Goal: Transaction & Acquisition: Purchase product/service

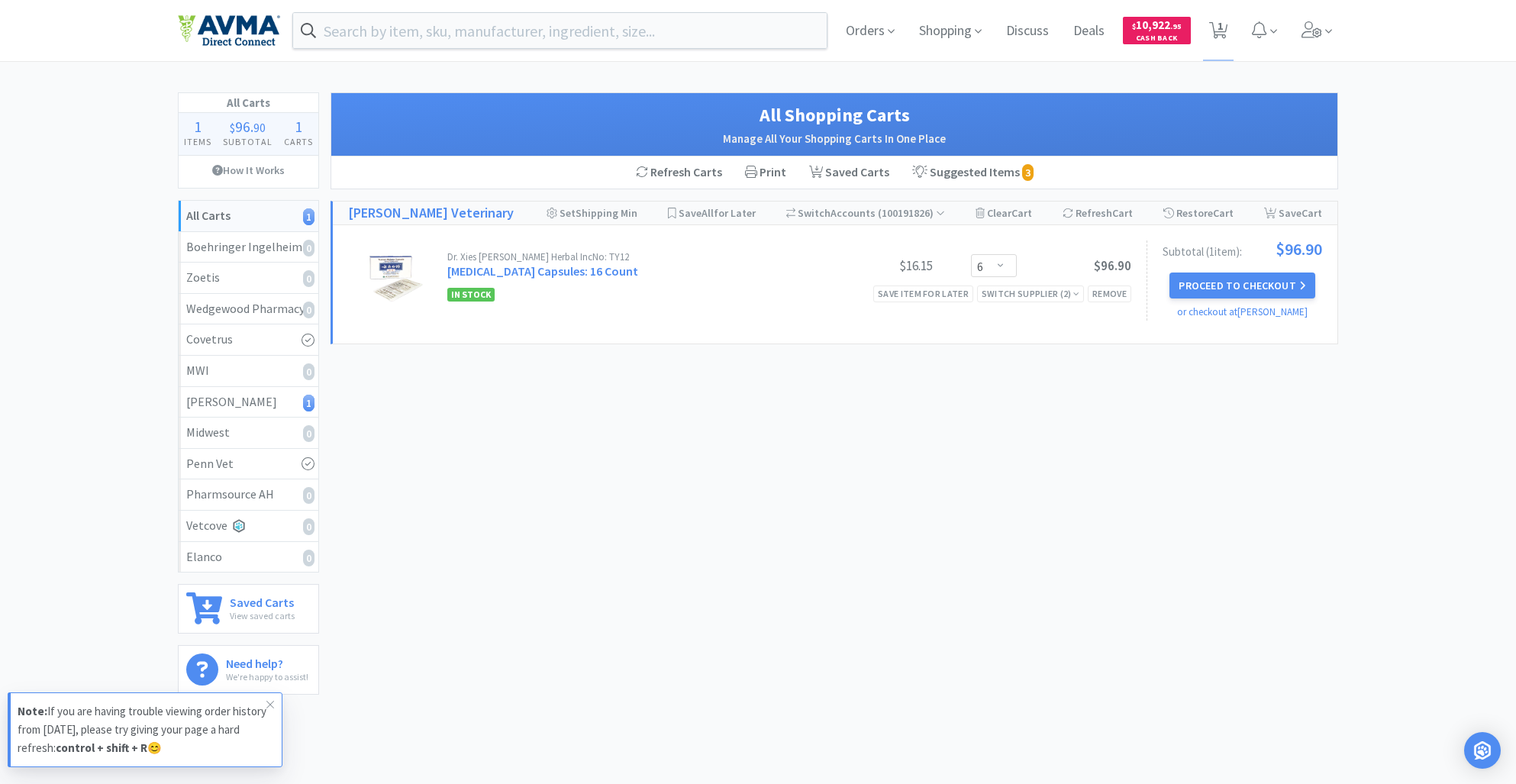
select select "6"
click at [388, 44] on input "text" at bounding box center [560, 30] width 534 height 35
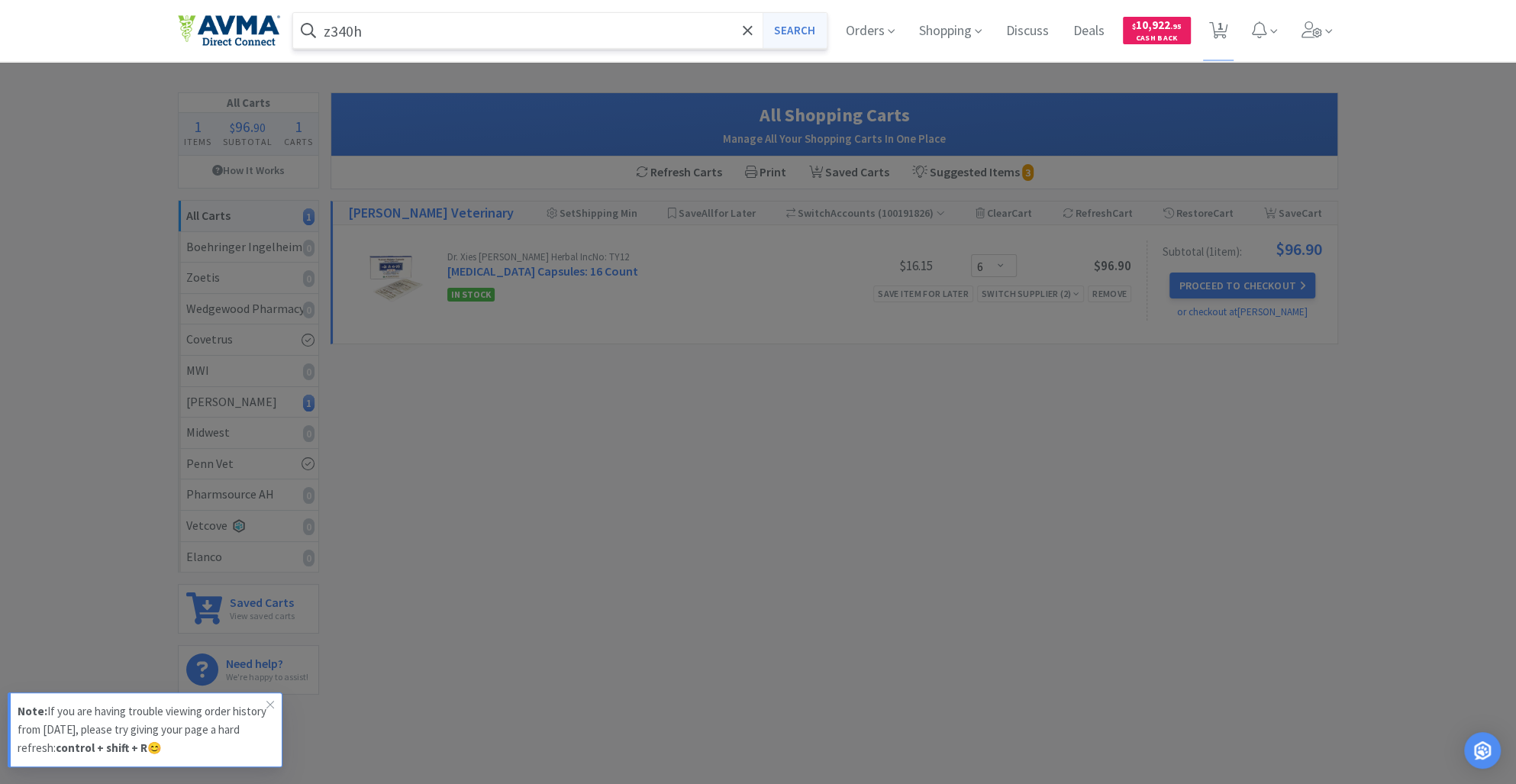
type input "z340h"
click at [780, 27] on button "Search" at bounding box center [794, 30] width 63 height 35
select select "6"
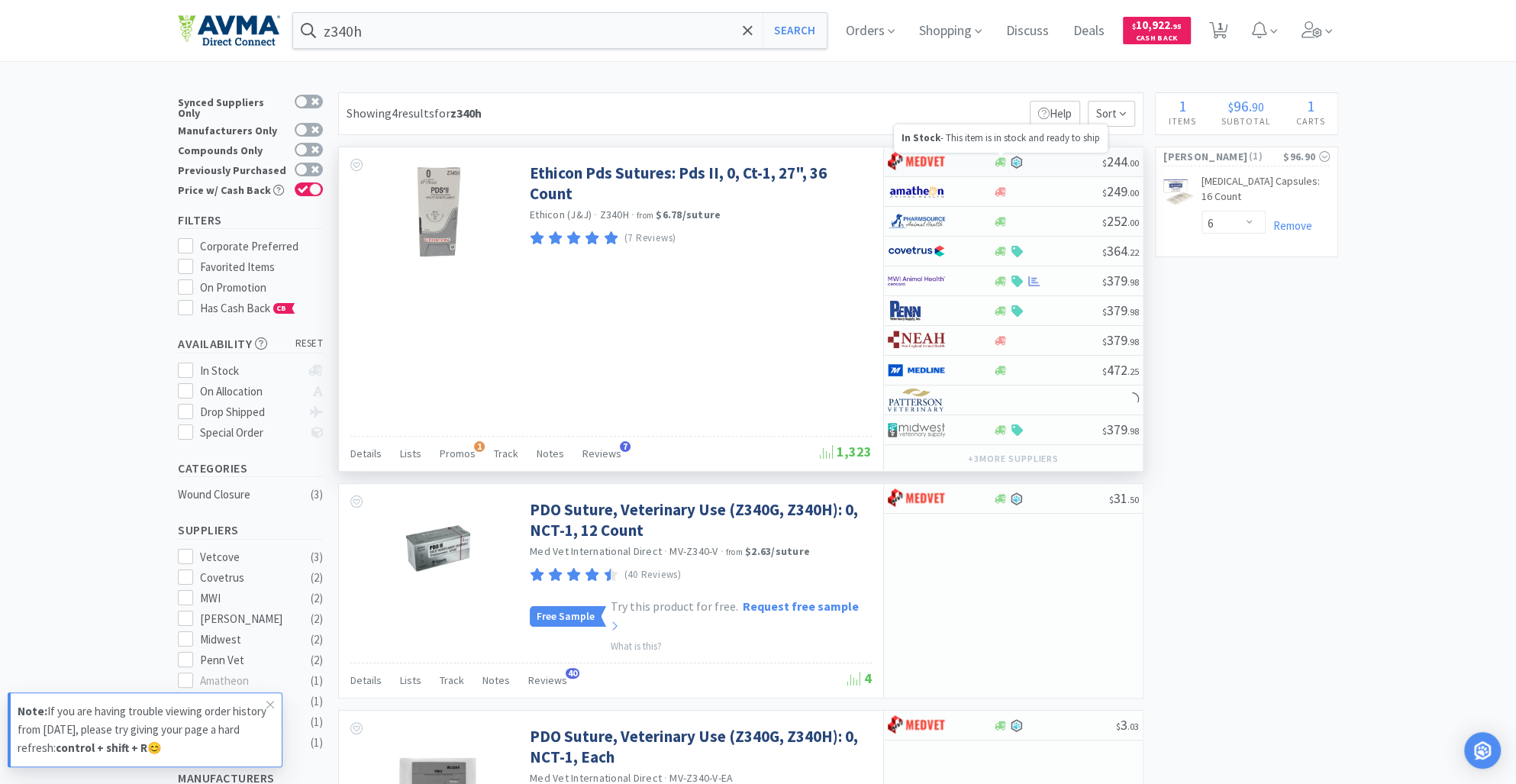
click at [995, 157] on icon at bounding box center [1000, 162] width 11 height 11
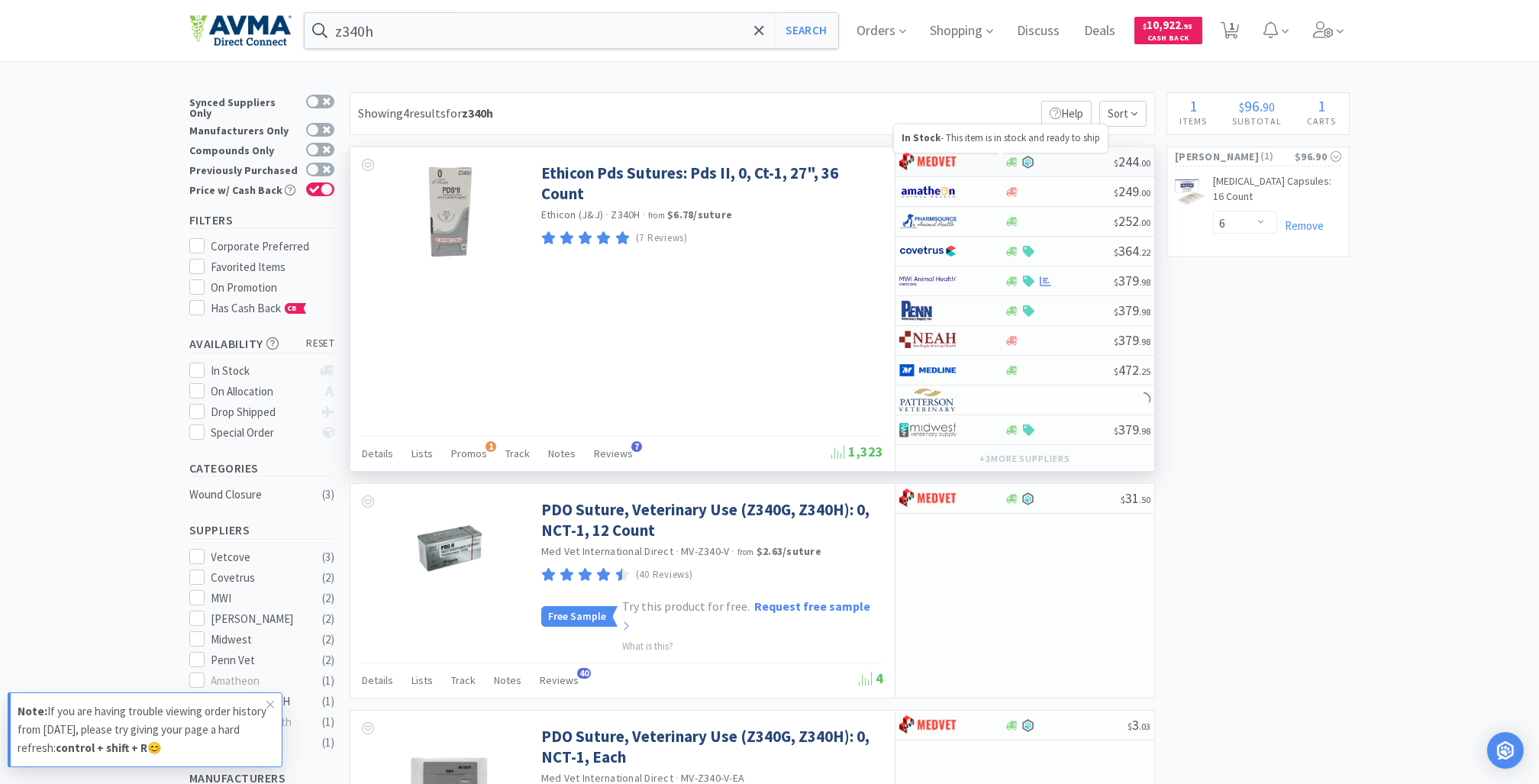
select select "1"
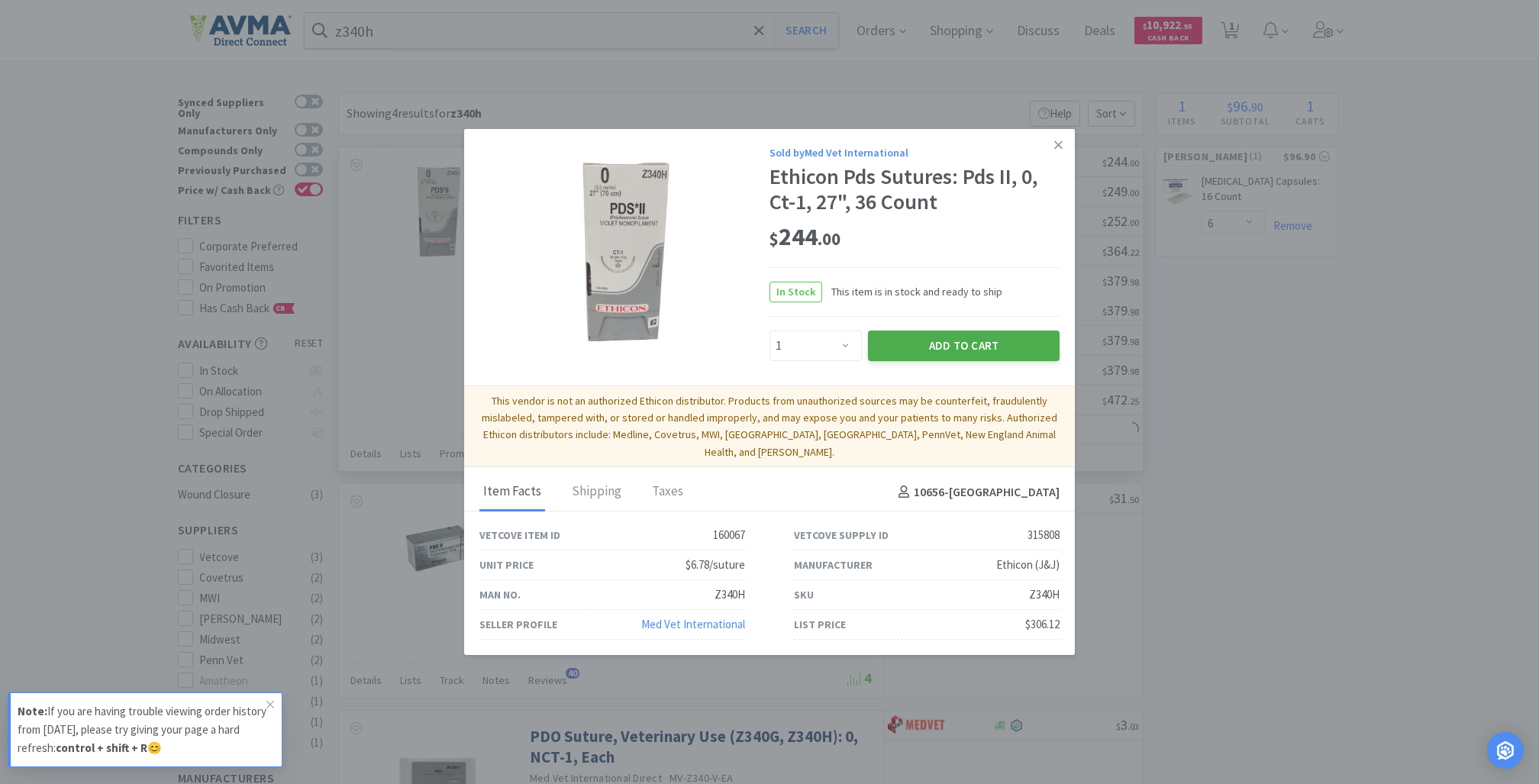
click at [941, 359] on button "Add to Cart" at bounding box center [964, 346] width 192 height 31
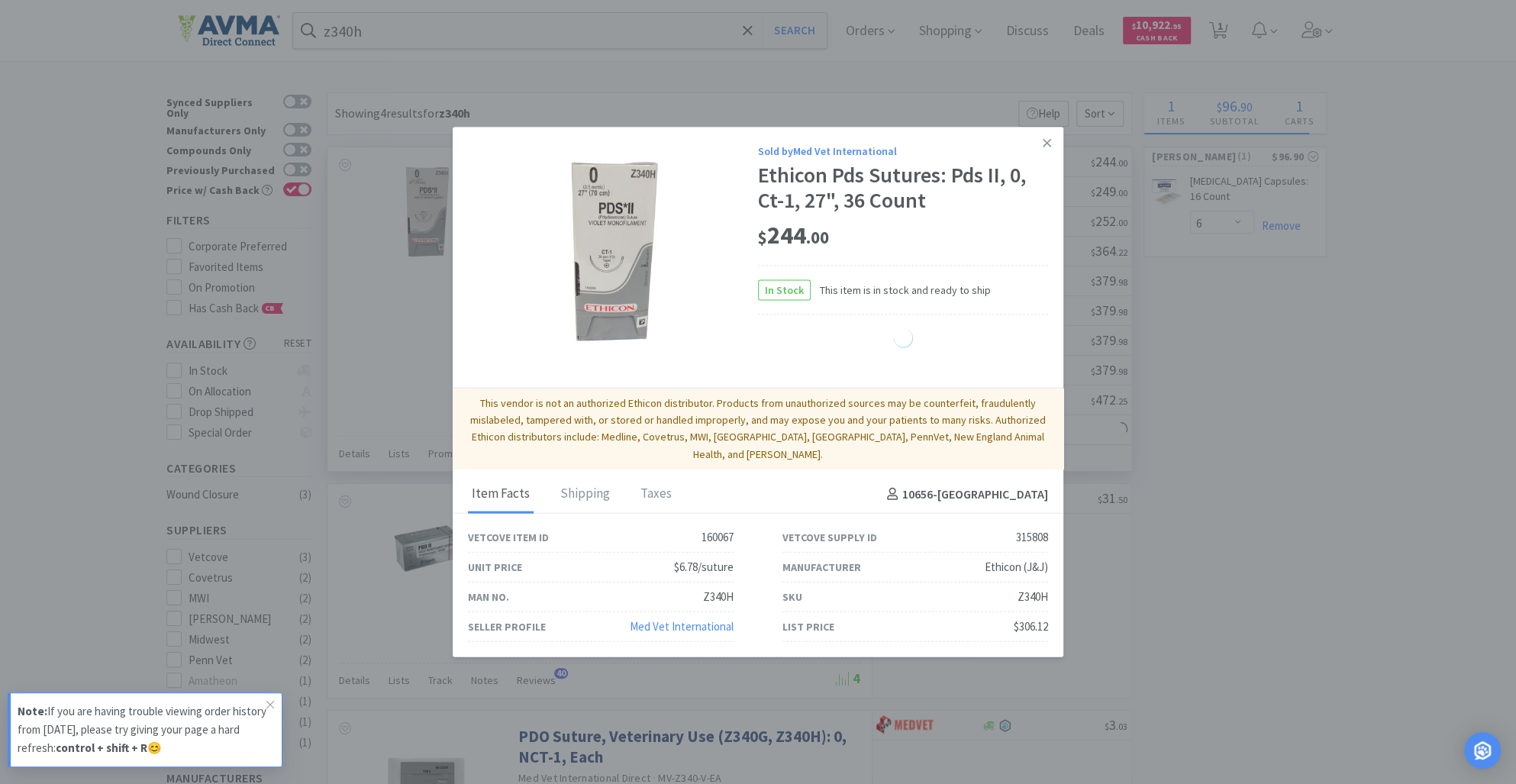
select select "1"
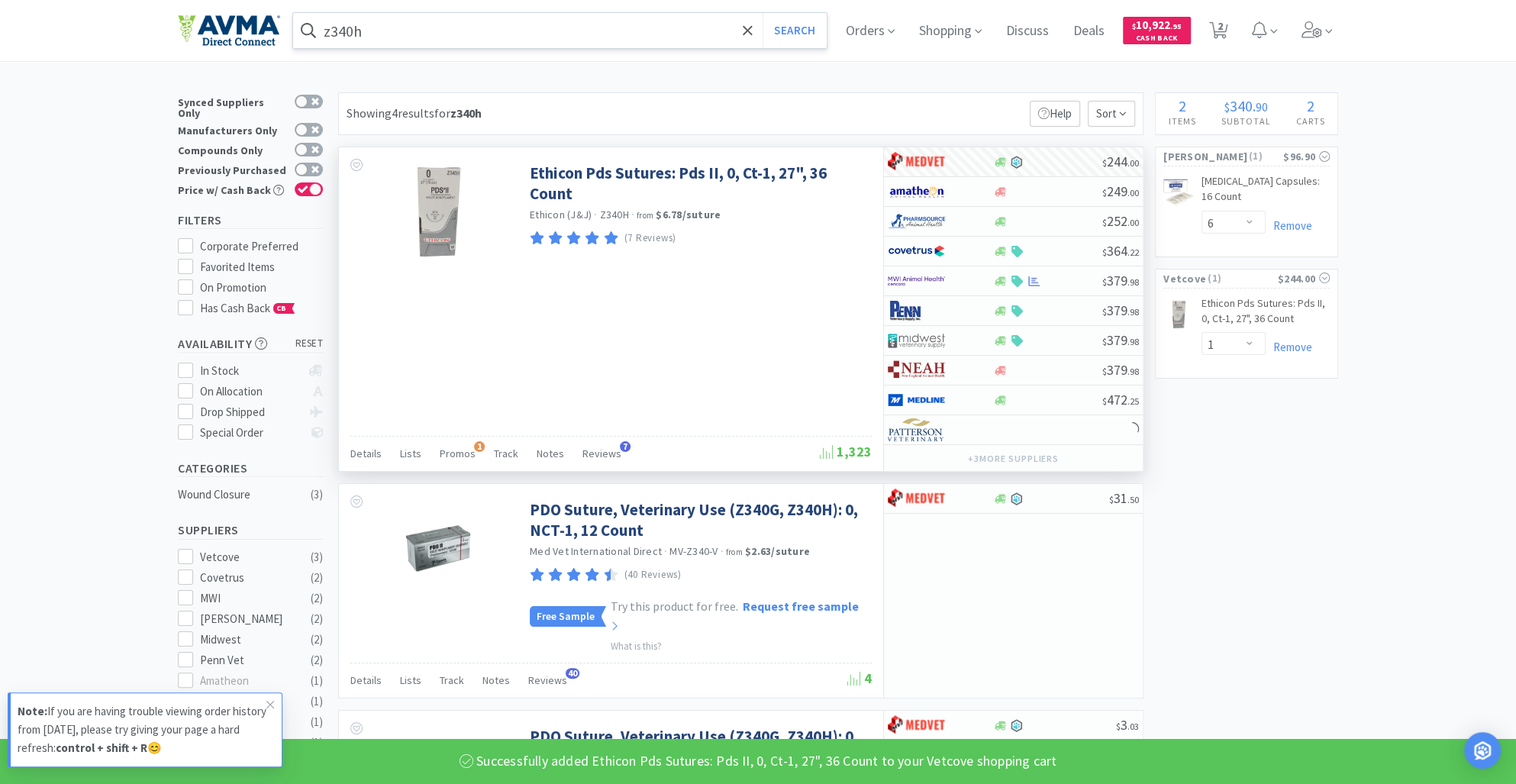
click at [395, 31] on input "z340h" at bounding box center [560, 30] width 534 height 35
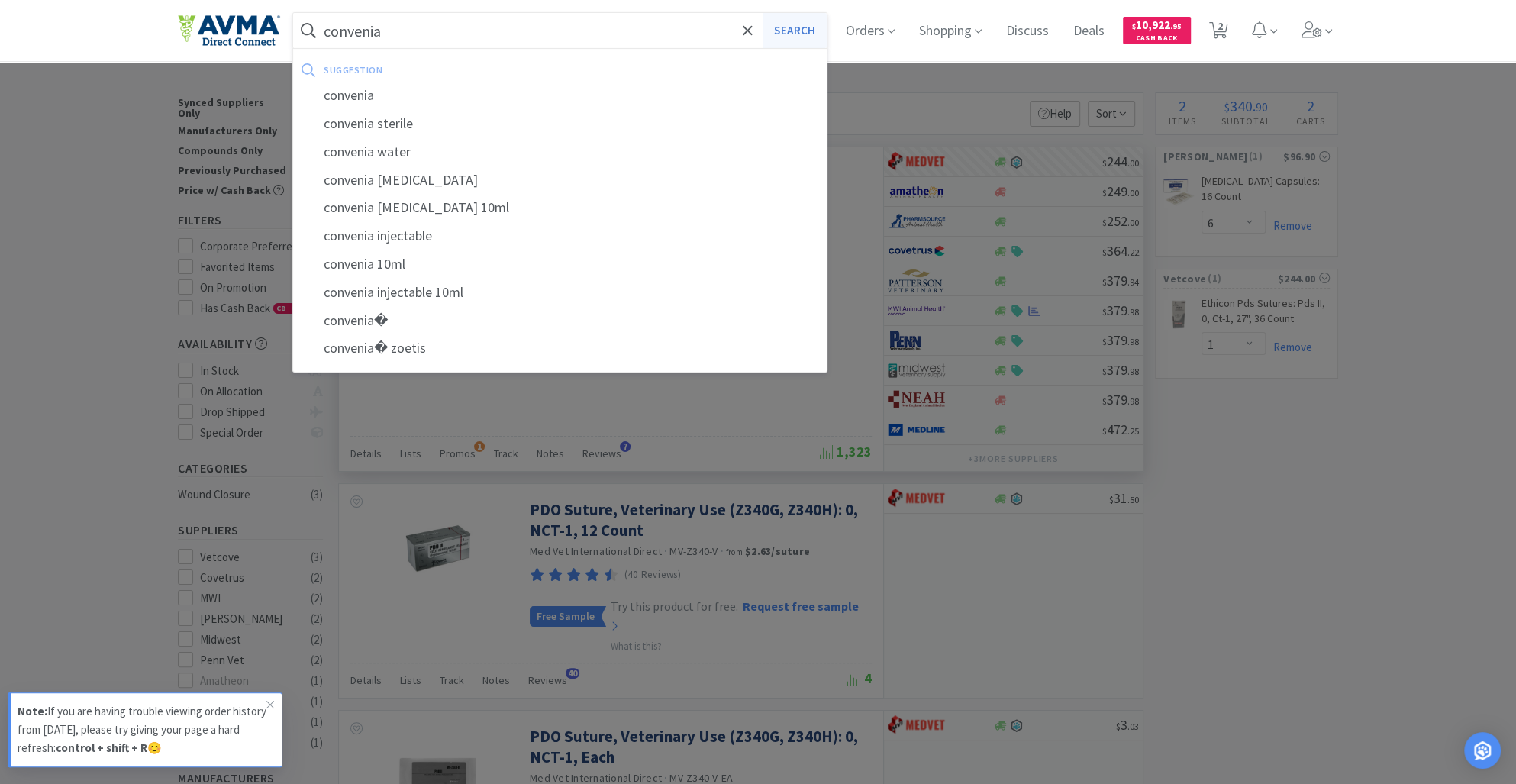
type input "convenia"
click at [798, 39] on button "Search" at bounding box center [794, 30] width 63 height 35
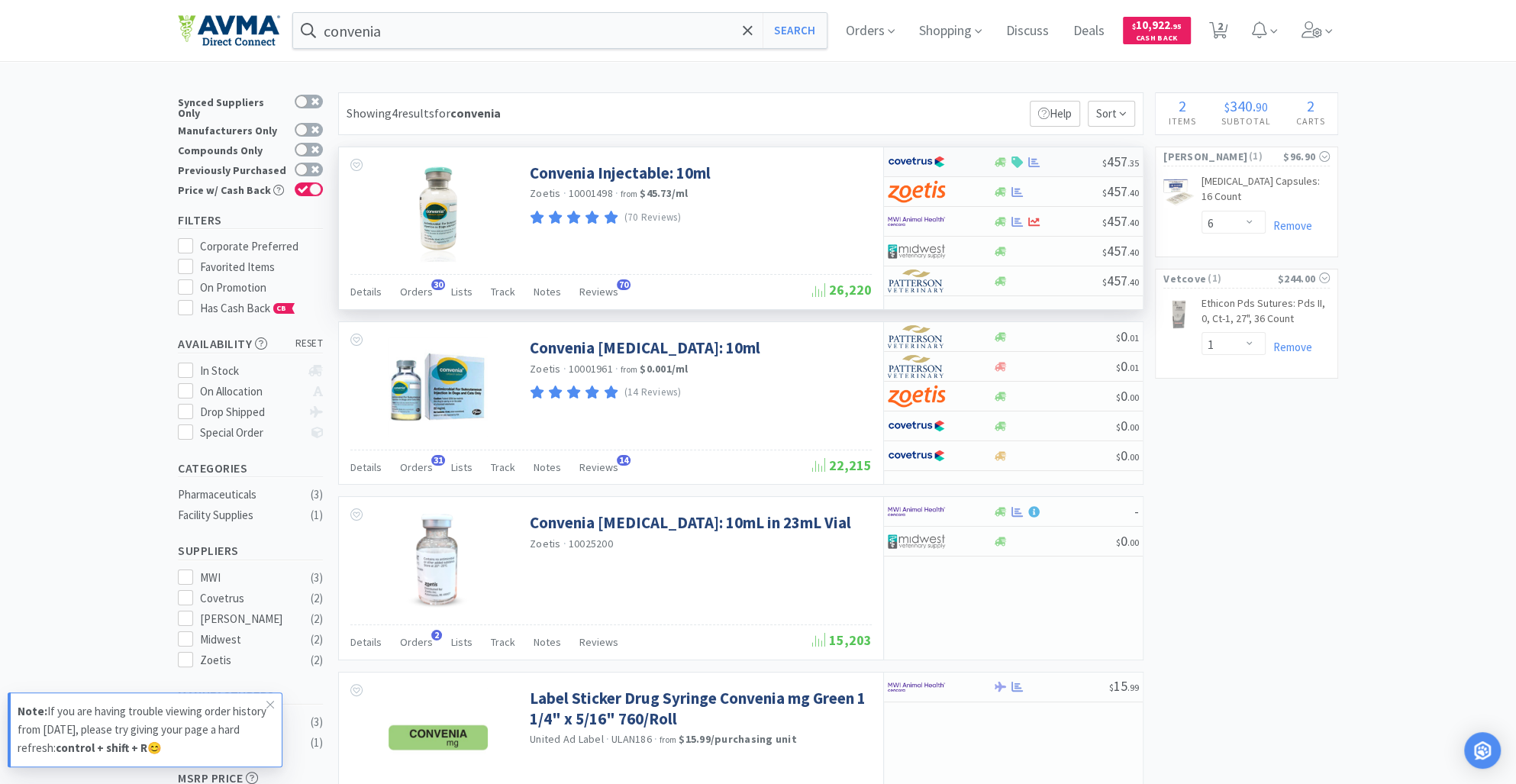
click at [969, 165] on div at bounding box center [930, 162] width 84 height 26
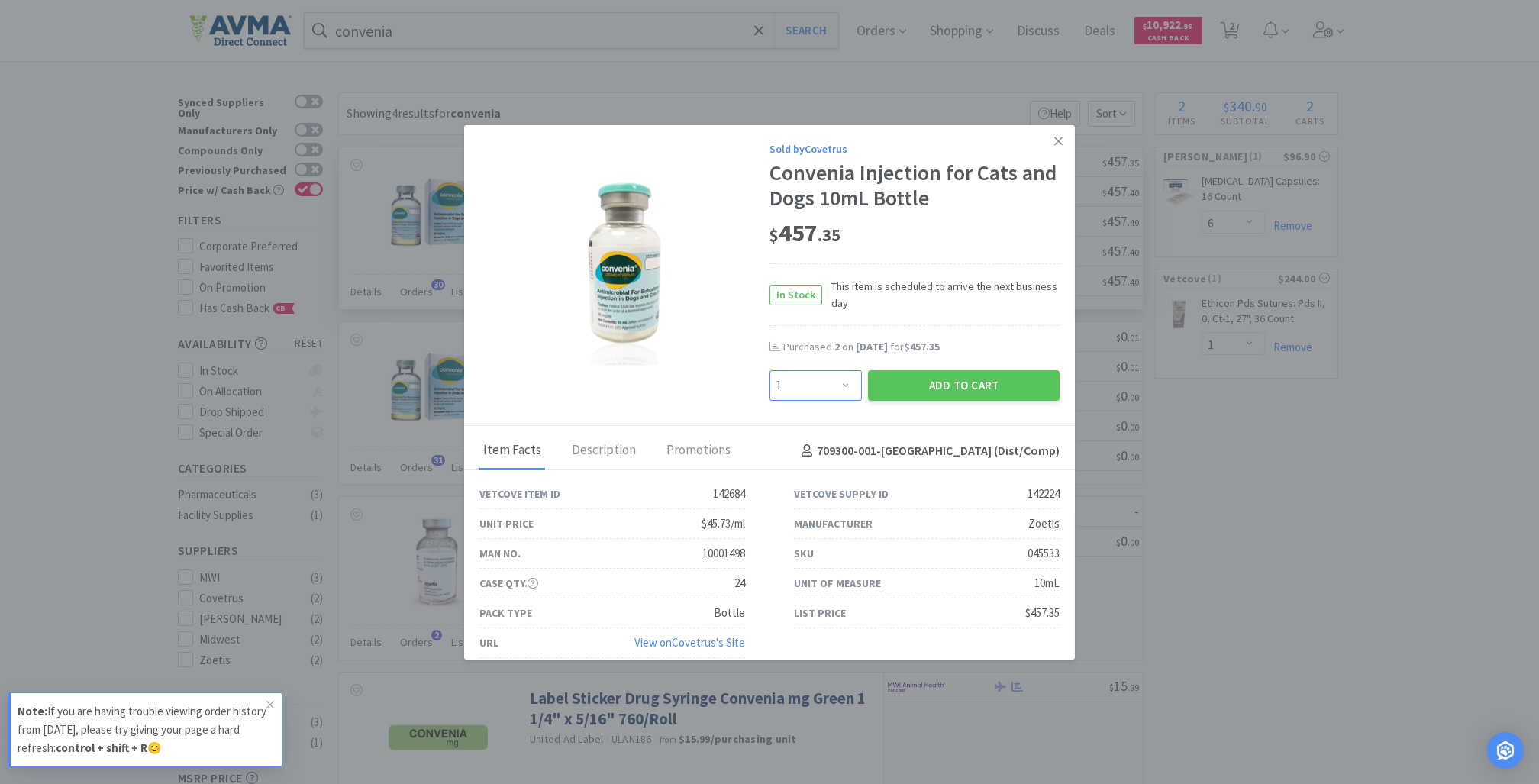
click at [830, 382] on select "Enter Quantity 1 2 3 4 5 6 7 8 9 10 11 12 13 14 15 16 17 18 19 20 Enter Quantity" at bounding box center [816, 385] width 92 height 31
select select "2"
click at [770, 370] on select "Enter Quantity 1 2 3 4 5 6 7 8 9 10 11 12 13 14 15 16 17 18 19 20 Enter Quantity" at bounding box center [816, 385] width 92 height 31
click at [831, 388] on select "Enter Quantity 1 2 3 4 5 6 7 8 9 10 11 12 13 14 15 16 17 18 19 20 Enter Quantity" at bounding box center [816, 385] width 92 height 31
click at [770, 370] on select "Enter Quantity 1 2 3 4 5 6 7 8 9 10 11 12 13 14 15 16 17 18 19 20 Enter Quantity" at bounding box center [816, 385] width 92 height 31
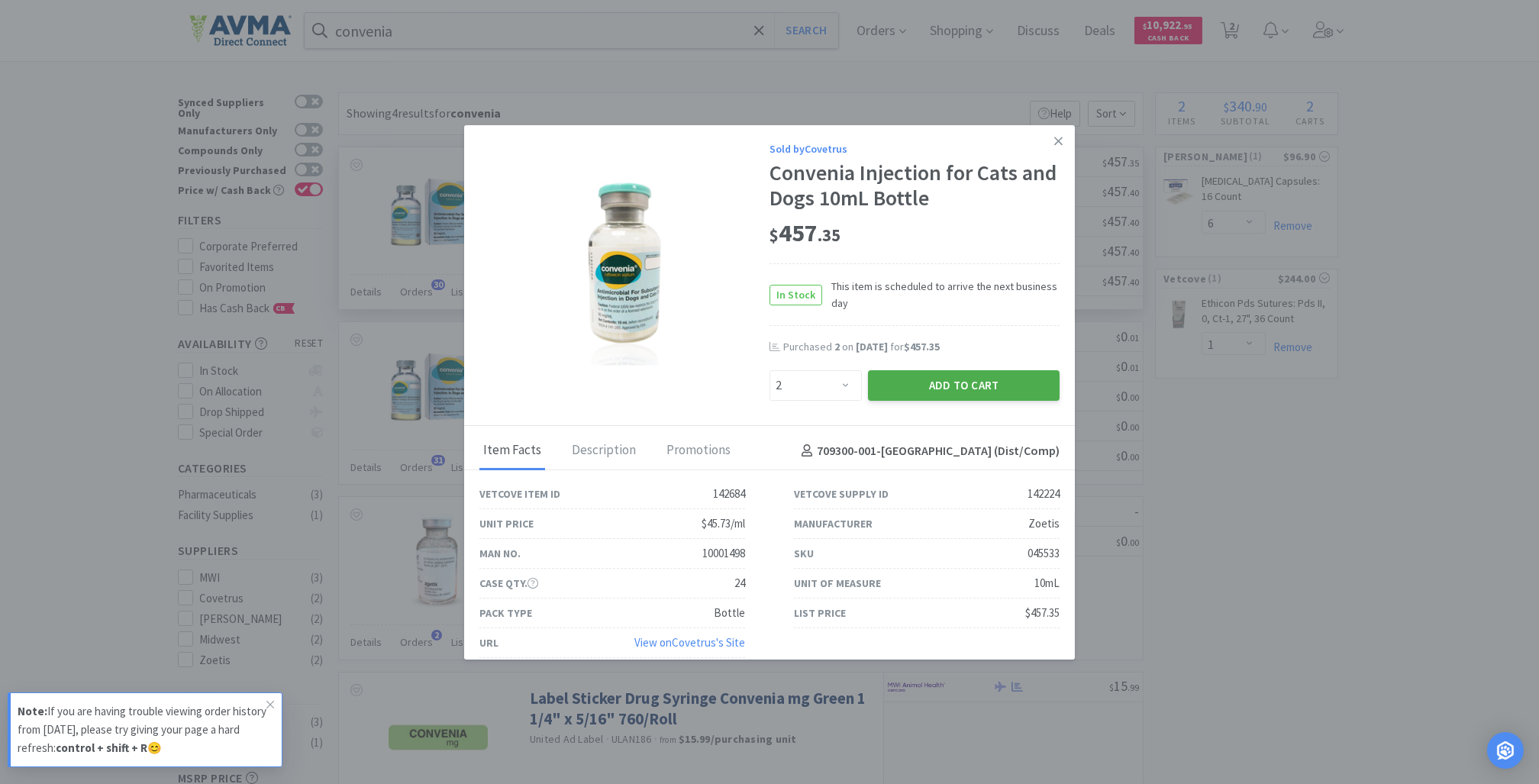
click at [909, 379] on button "Add to Cart" at bounding box center [964, 385] width 192 height 31
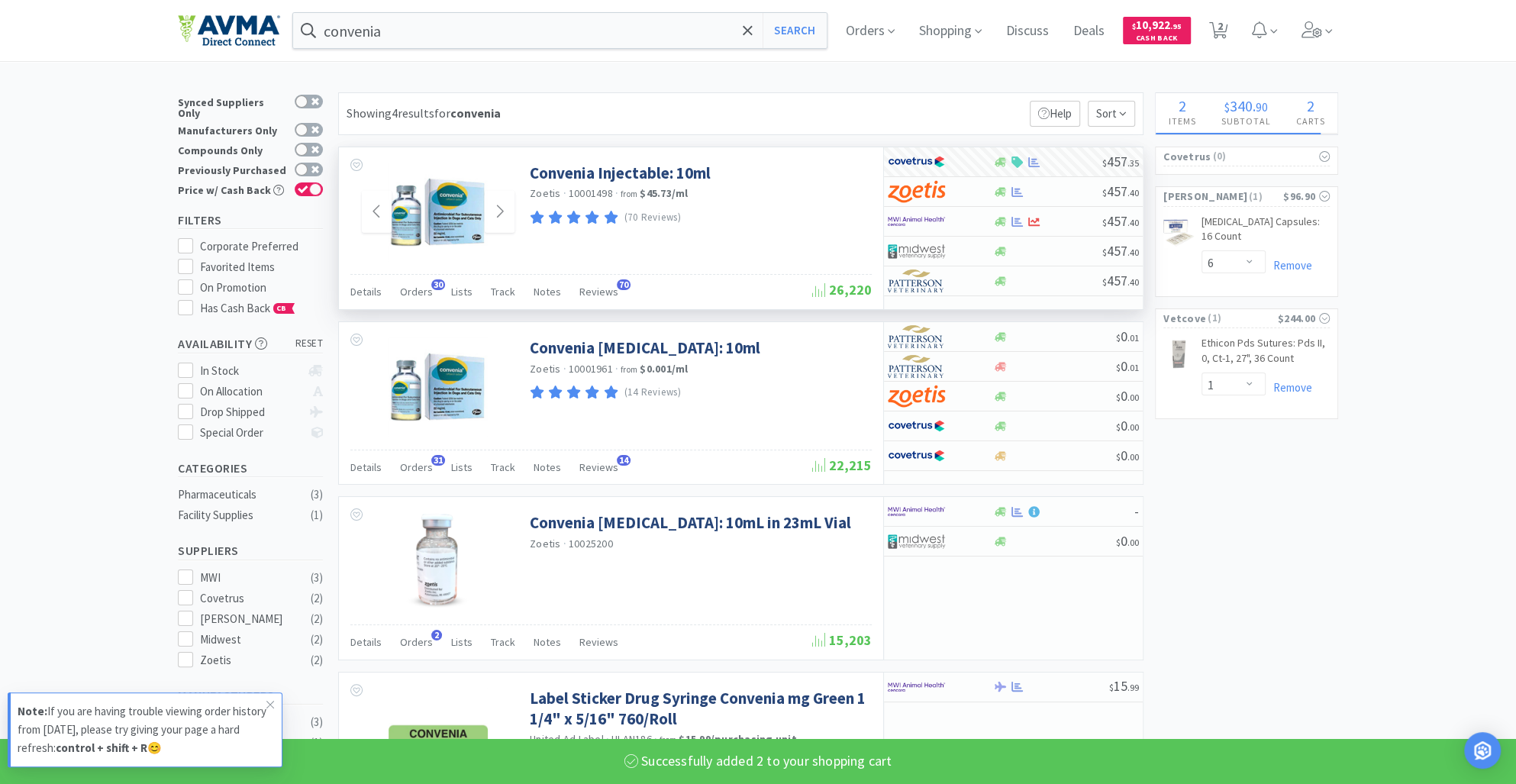
select select "2"
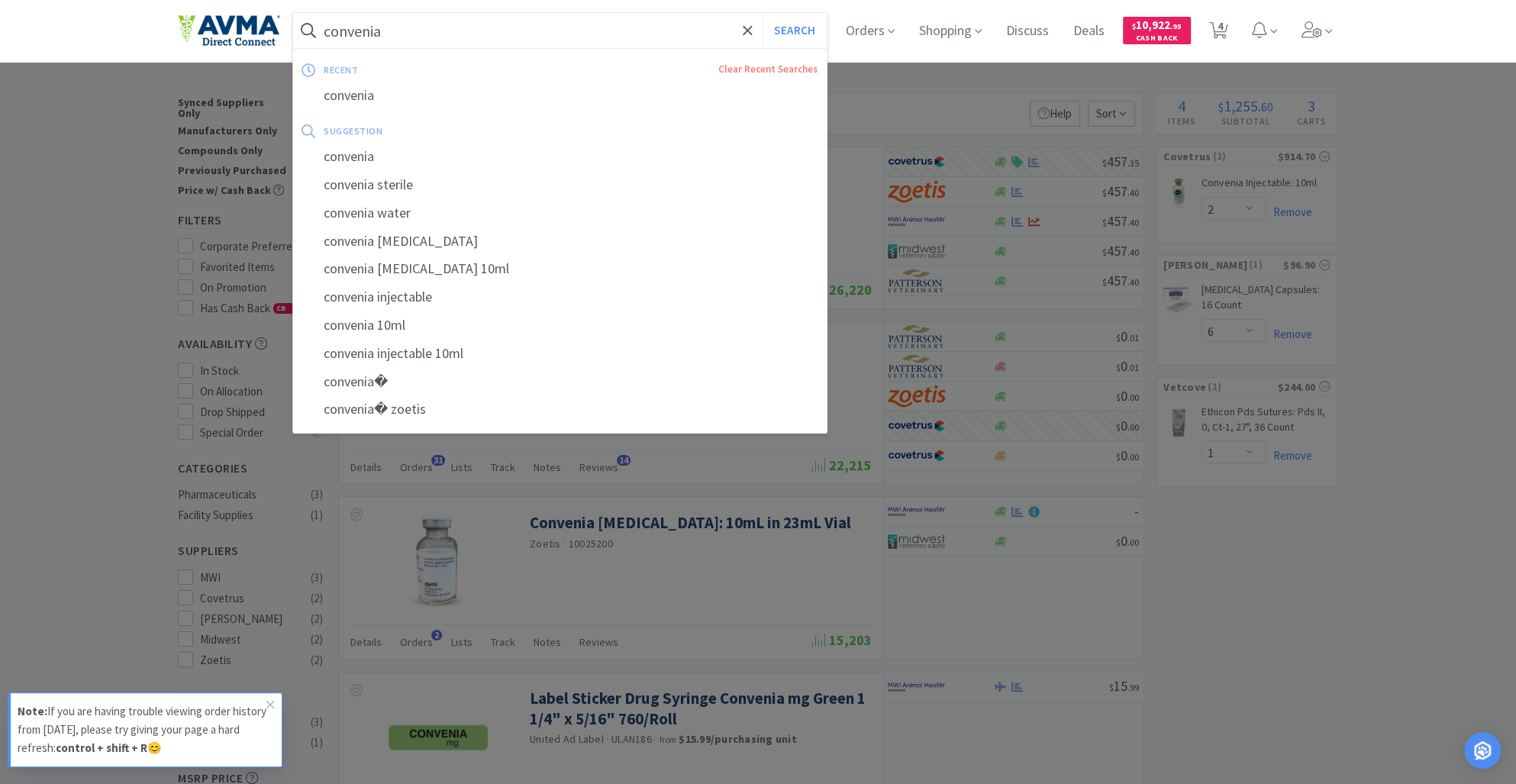
click at [419, 31] on input "convenia" at bounding box center [560, 30] width 534 height 35
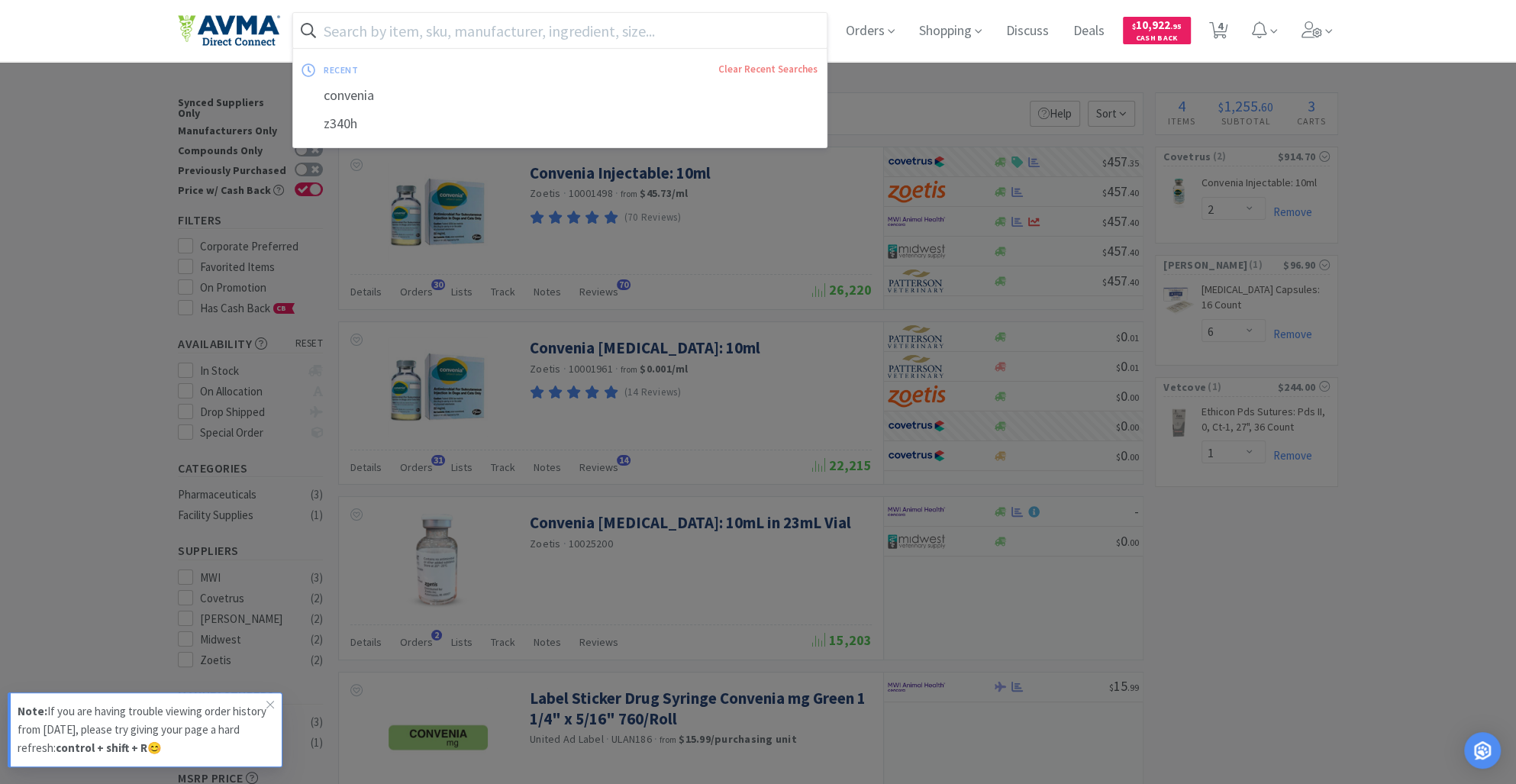
paste input "Polypropylene Sterilization Wrap"
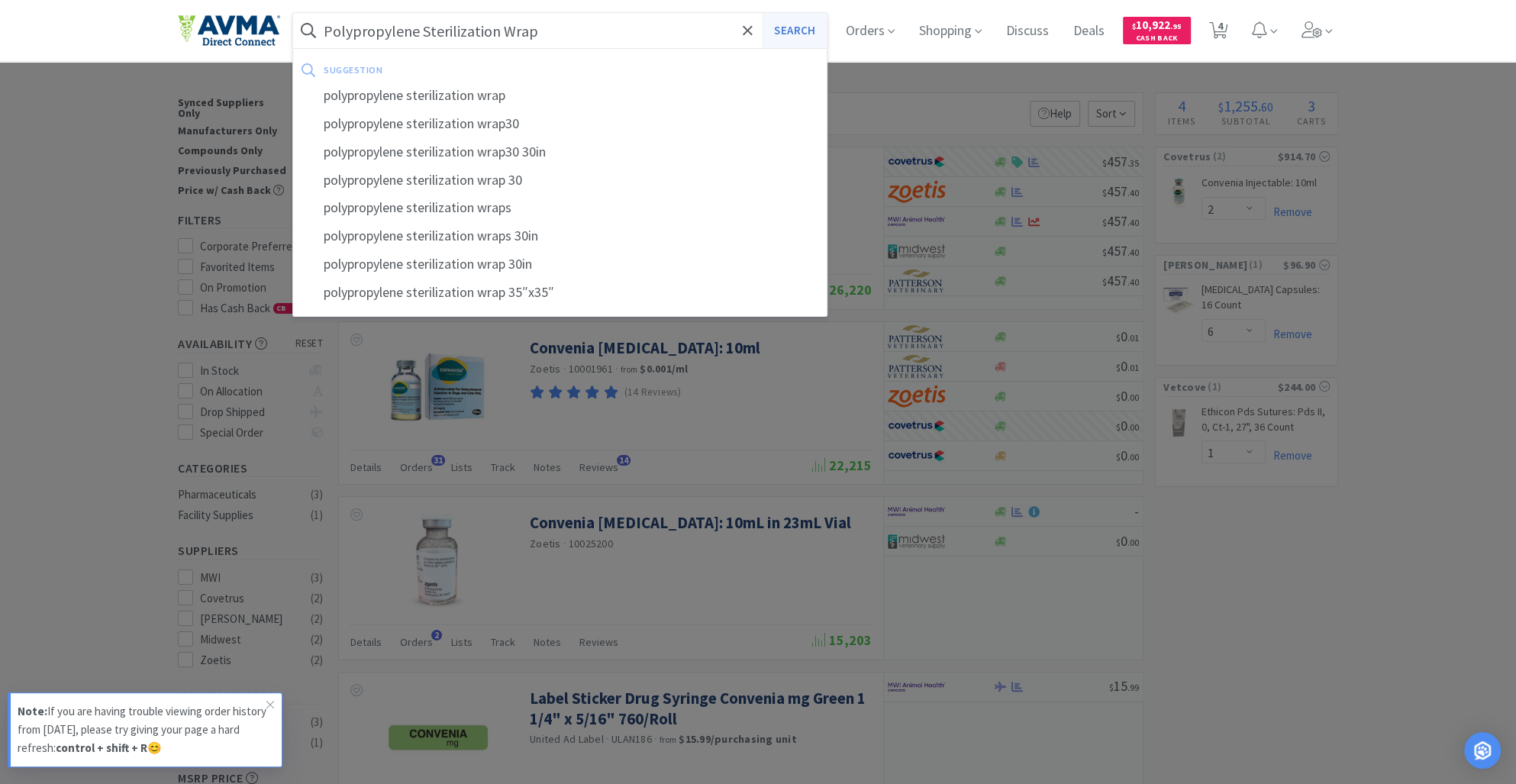
type input "Polypropylene Sterilization Wrap"
click at [800, 34] on button "Search" at bounding box center [794, 30] width 63 height 35
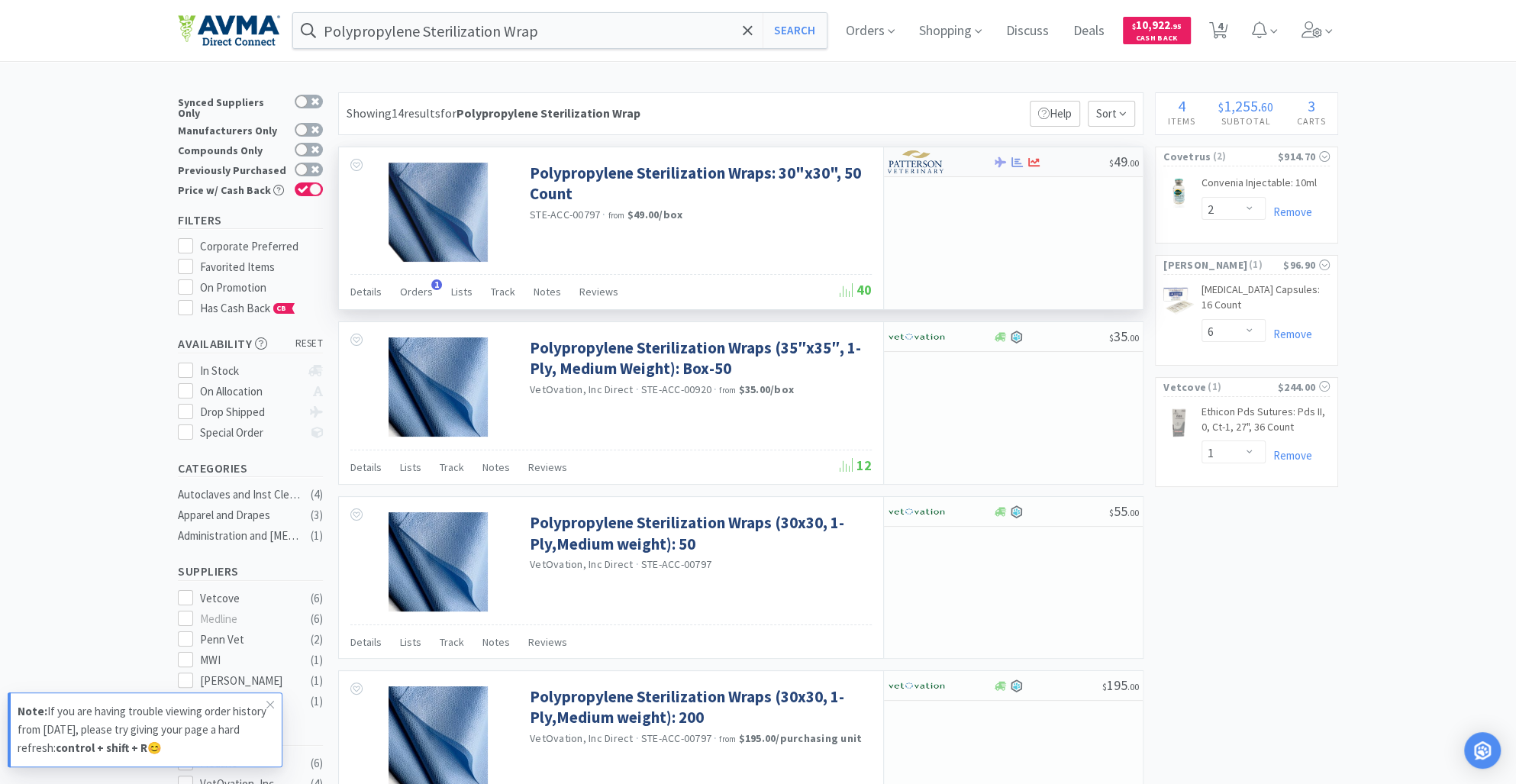
click at [935, 171] on img at bounding box center [916, 161] width 57 height 23
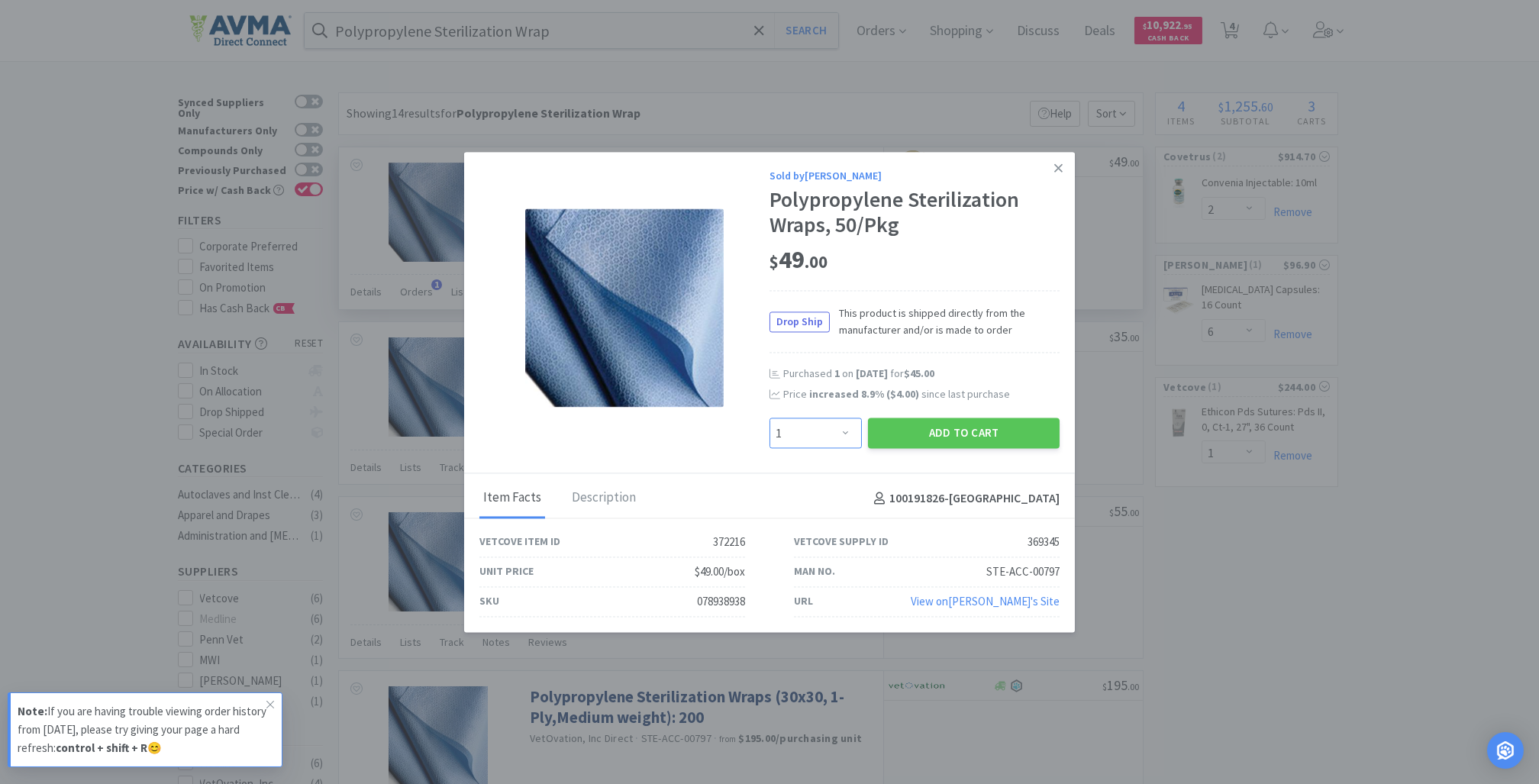
click at [847, 432] on select "Enter Quantity 1 2 3 4 5 6 7 8 9 10 11 12 13 14 15 16 17 18 19 20 Enter Quantity" at bounding box center [816, 433] width 92 height 31
select select "2"
click at [770, 418] on select "Enter Quantity 1 2 3 4 5 6 7 8 9 10 11 12 13 14 15 16 17 18 19 20 Enter Quantity" at bounding box center [816, 433] width 92 height 31
click at [963, 436] on button "Add to Cart" at bounding box center [964, 433] width 192 height 31
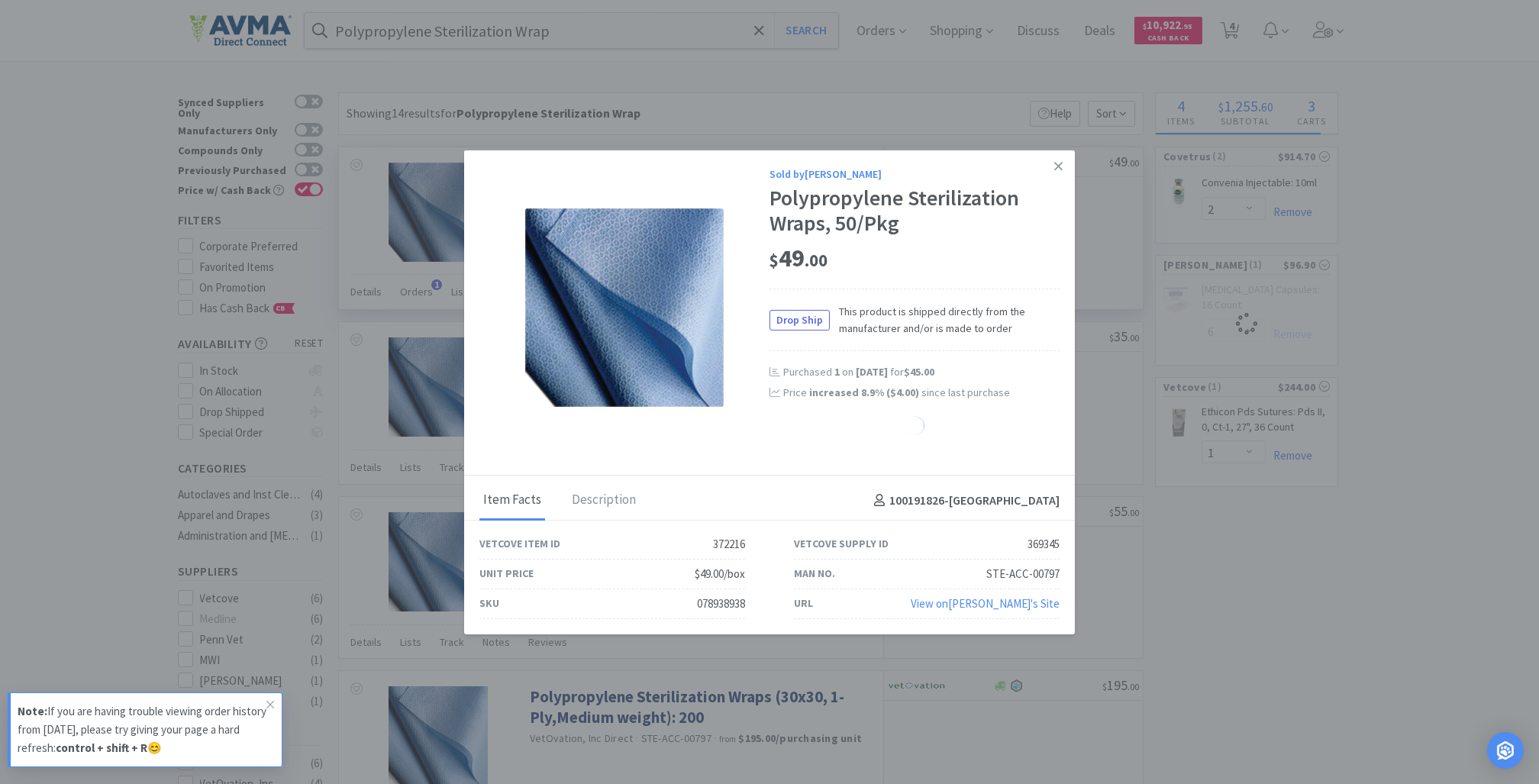
select select "2"
select select "6"
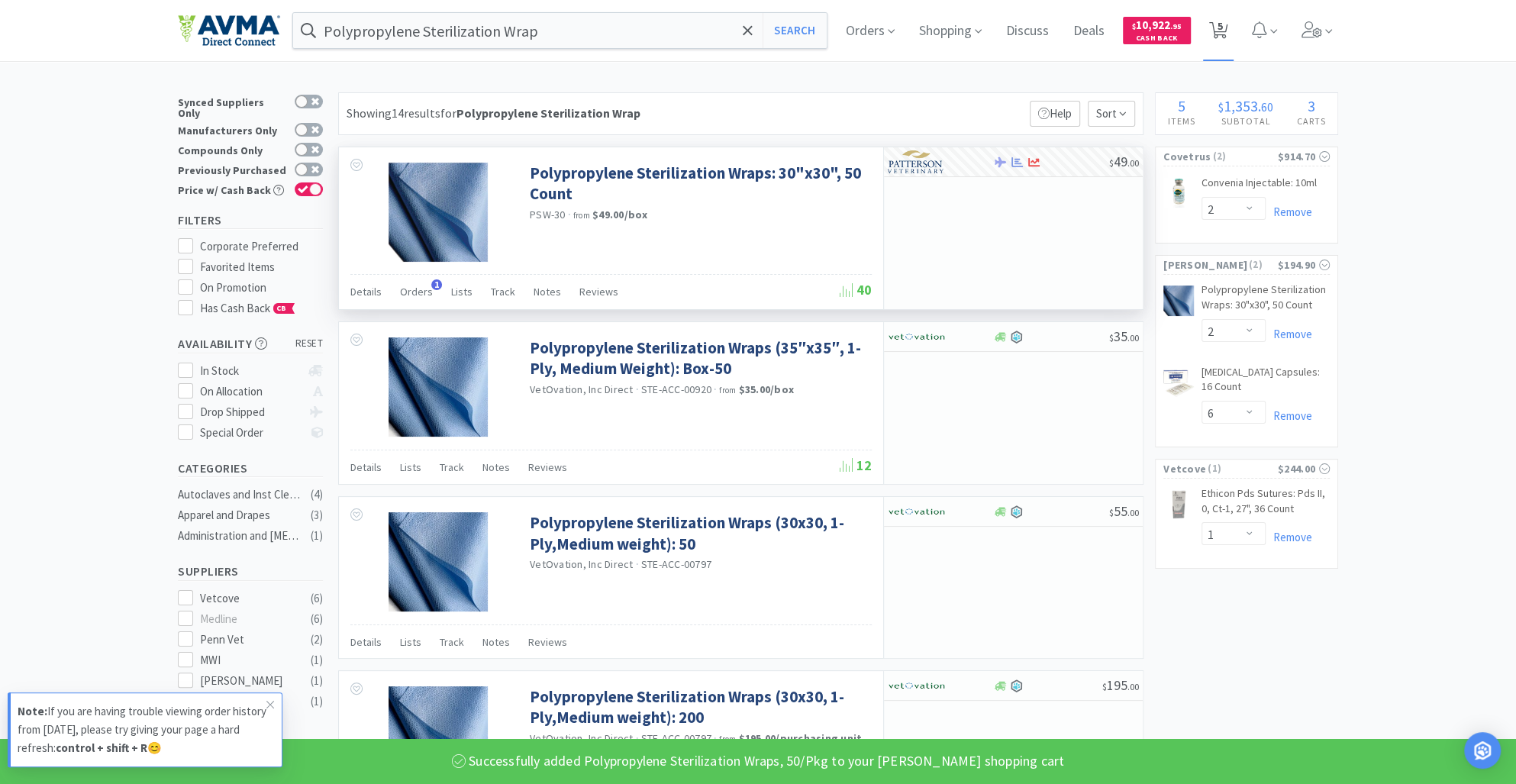
click at [1228, 26] on icon at bounding box center [1218, 30] width 19 height 17
select select "2"
select select "6"
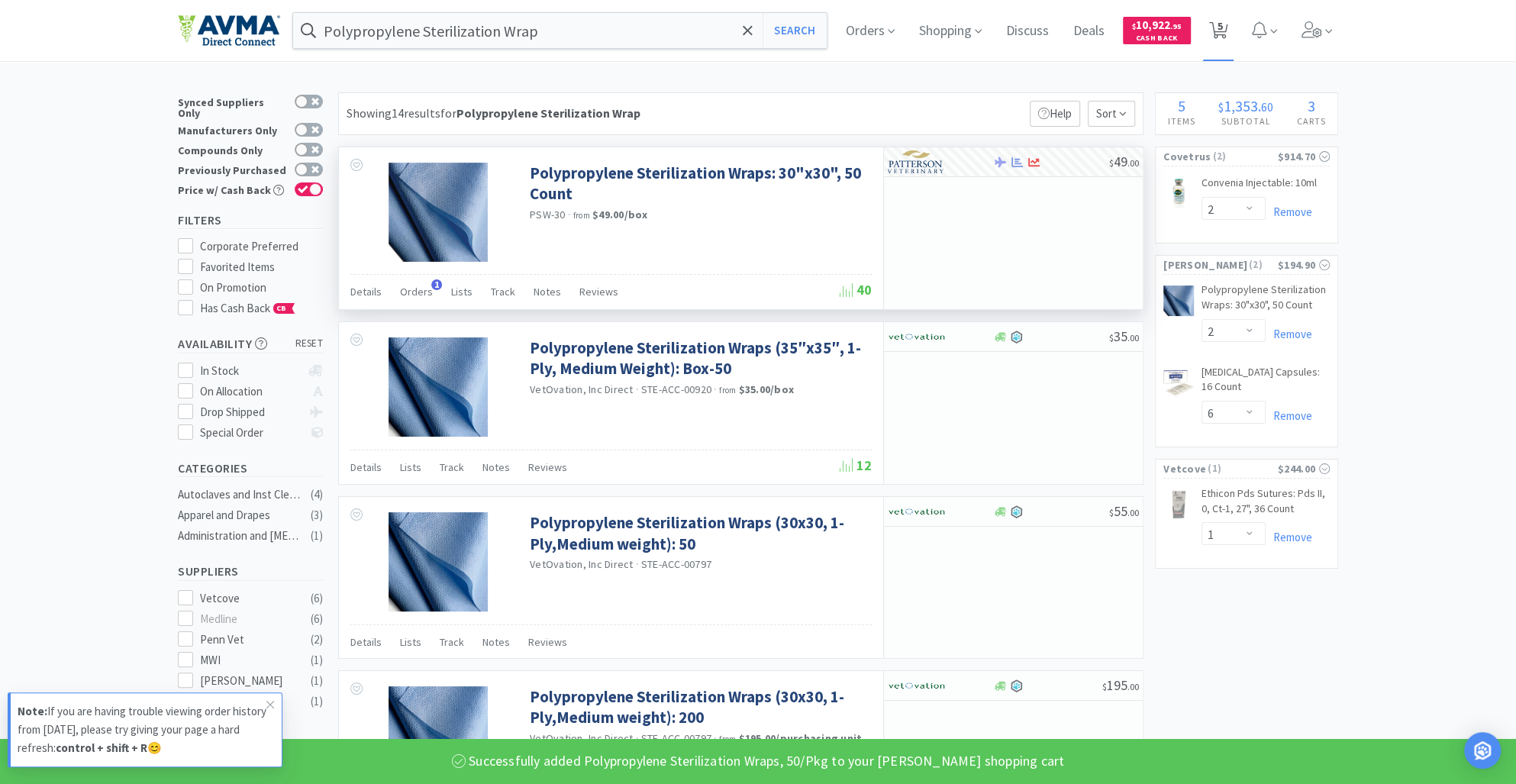
select select "1"
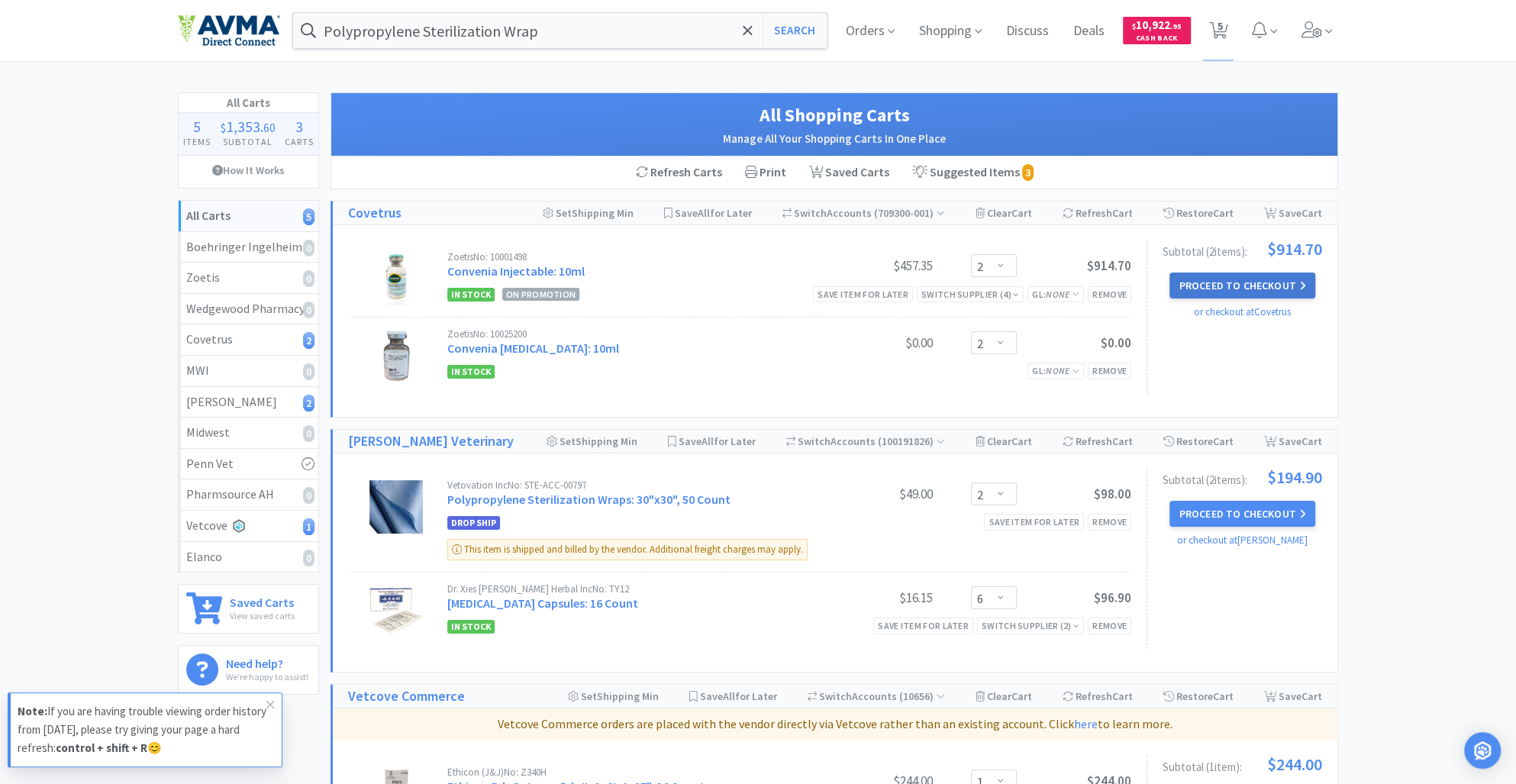
click at [1227, 278] on button "Proceed to Checkout" at bounding box center [1242, 286] width 145 height 26
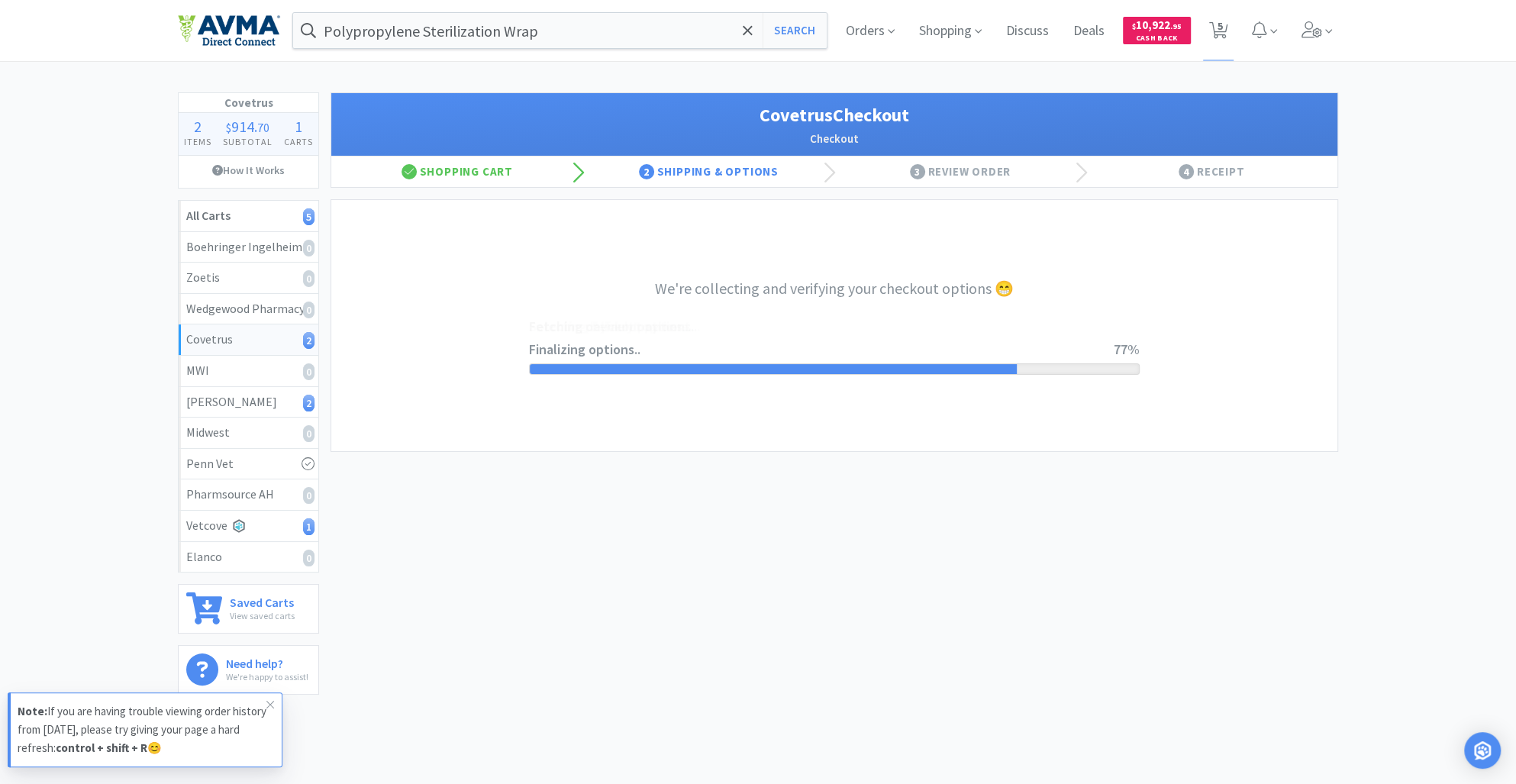
select select "ACCOUNT"
select select "cvt-standard-net"
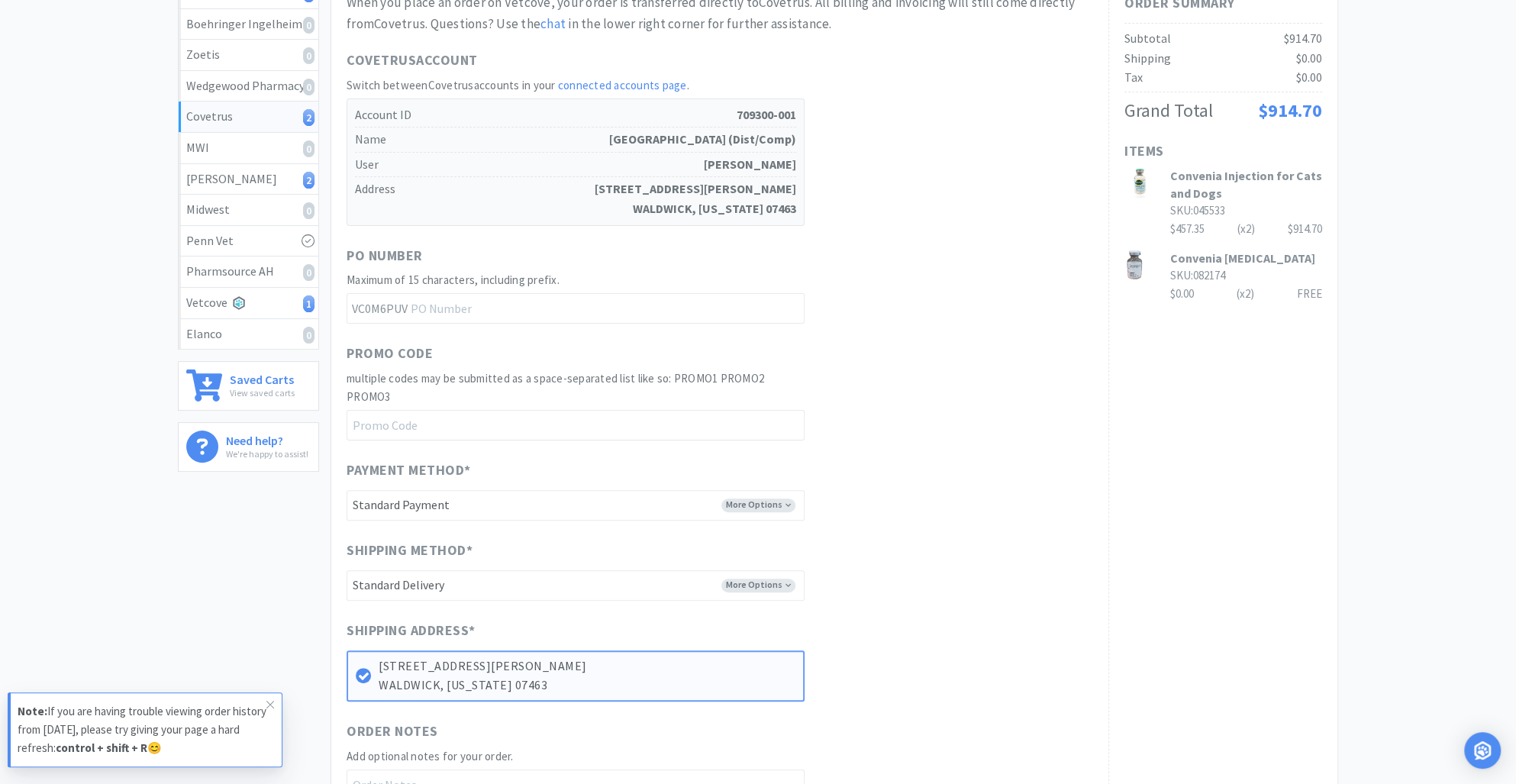
scroll to position [490, 0]
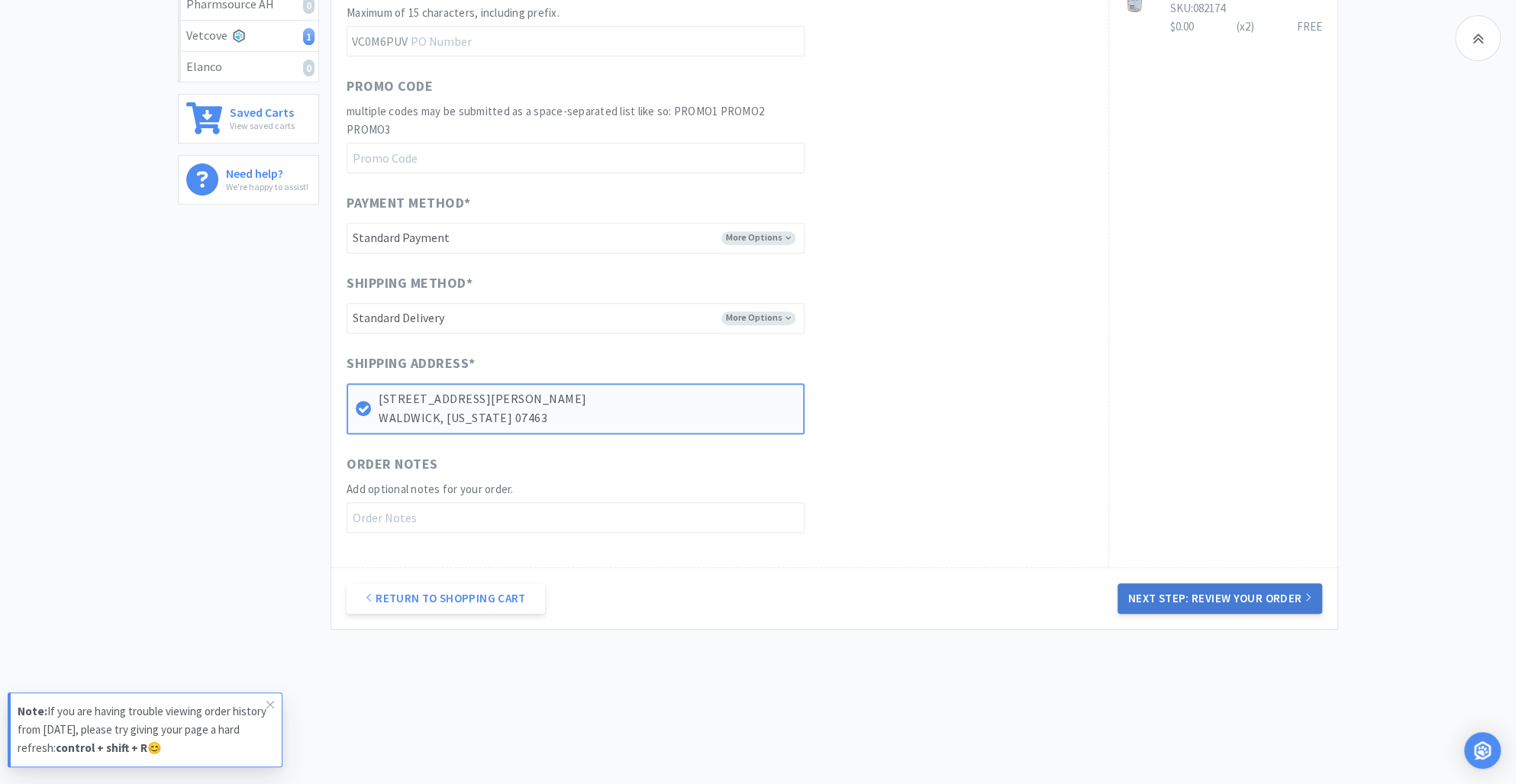
click at [1192, 599] on button "Next Step: Review Your Order" at bounding box center [1220, 598] width 205 height 31
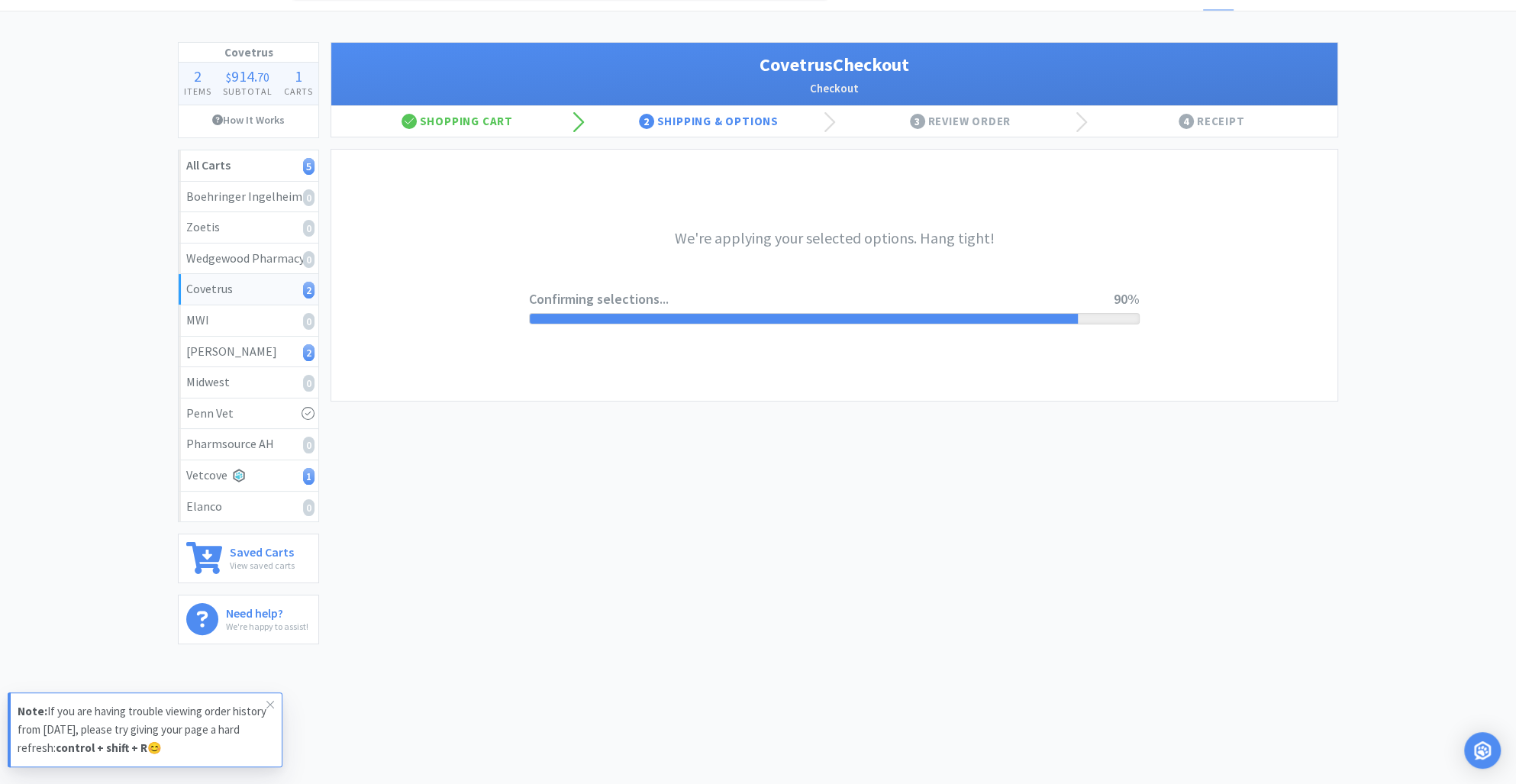
scroll to position [0, 0]
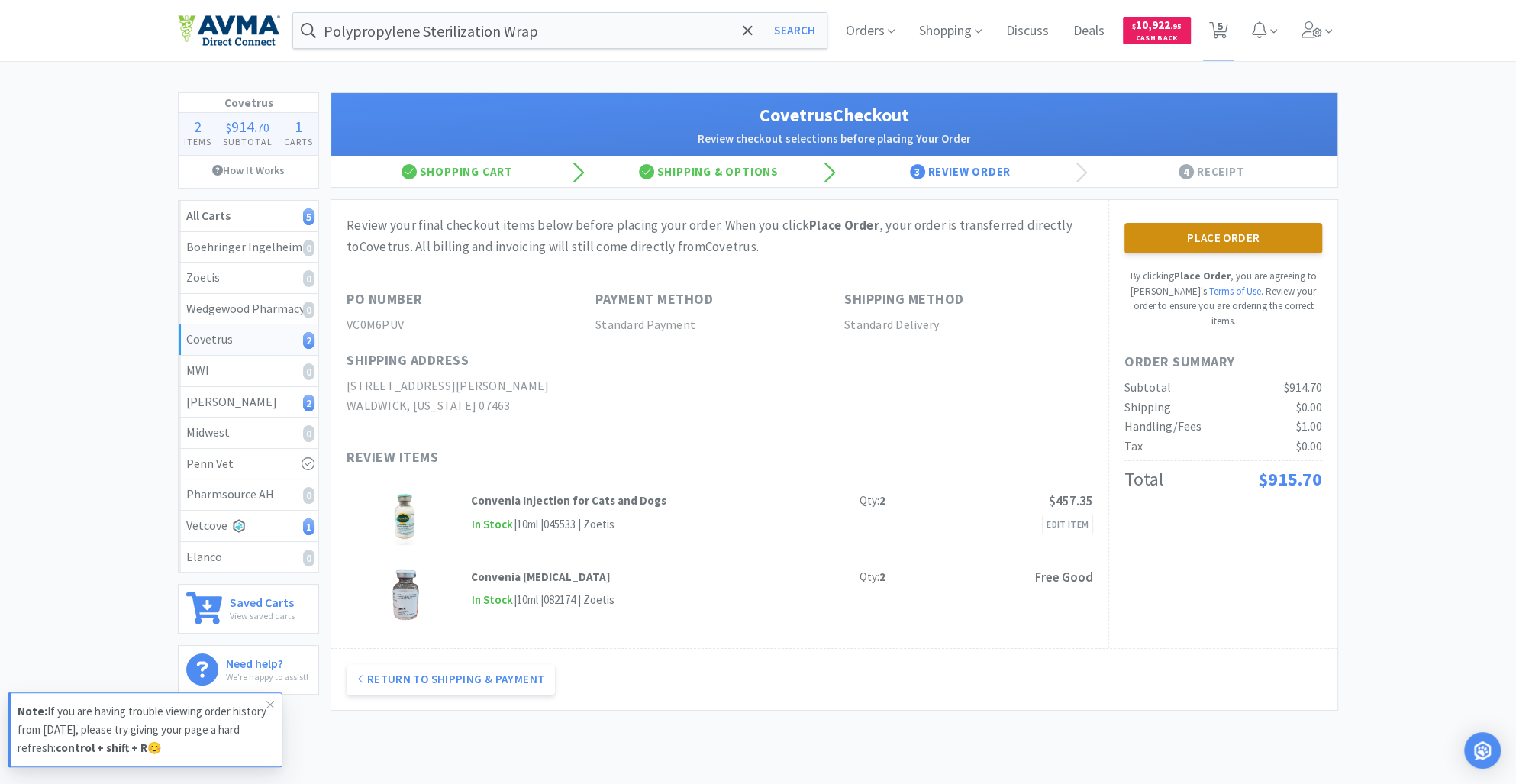
click at [1206, 239] on button "Place Order" at bounding box center [1224, 238] width 198 height 31
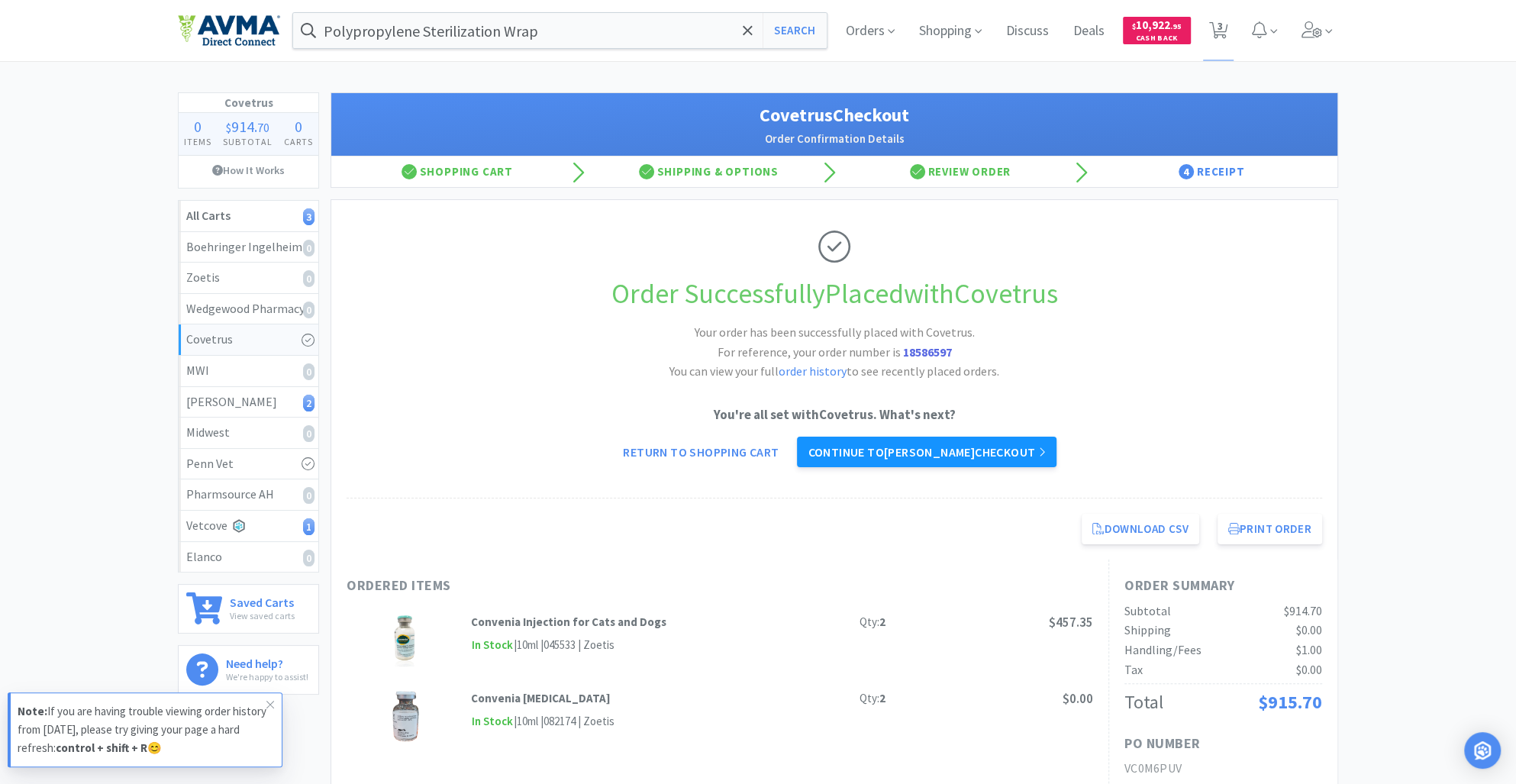
click at [933, 453] on link "Continue to [PERSON_NAME] checkout" at bounding box center [926, 452] width 259 height 31
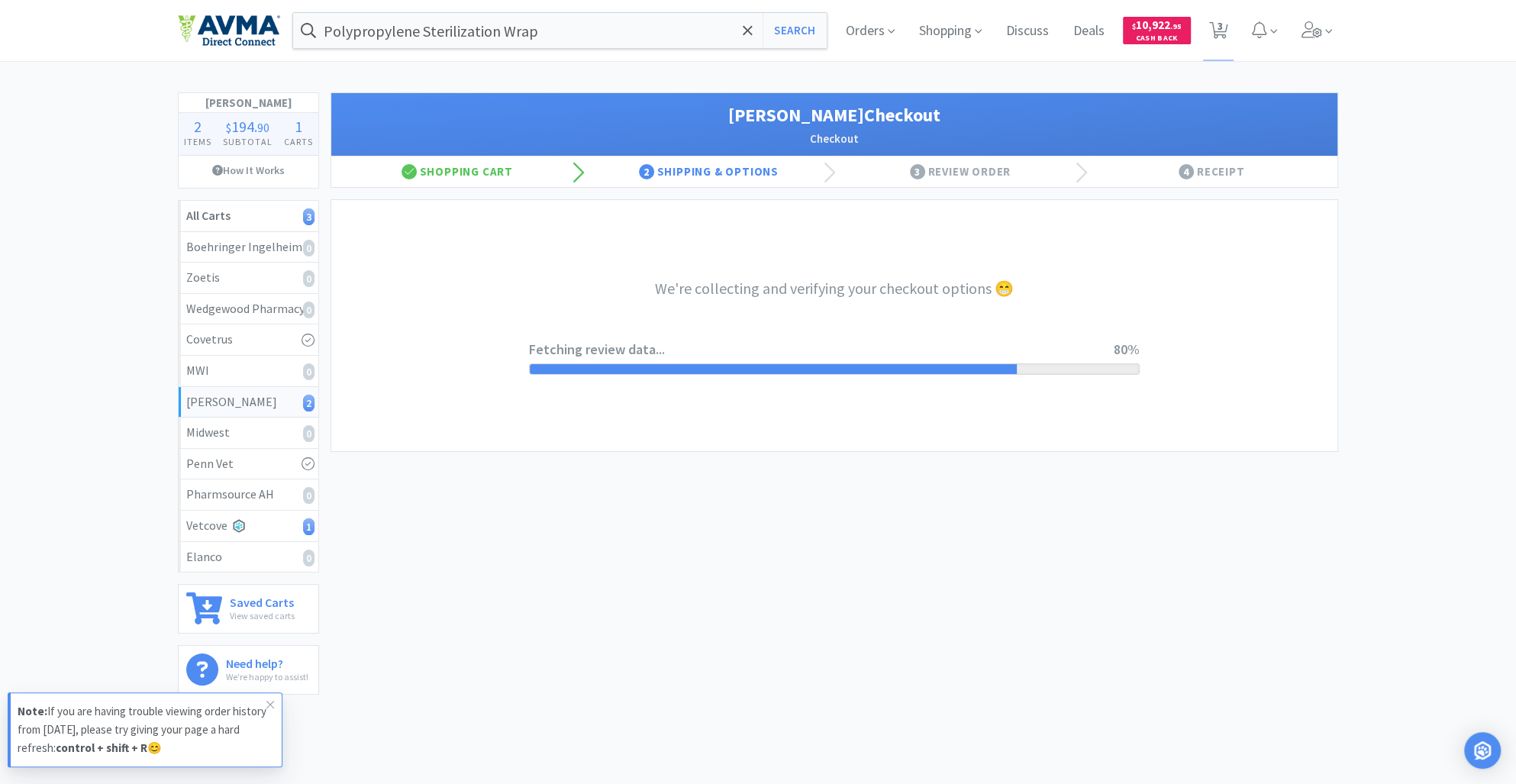
select select "1"
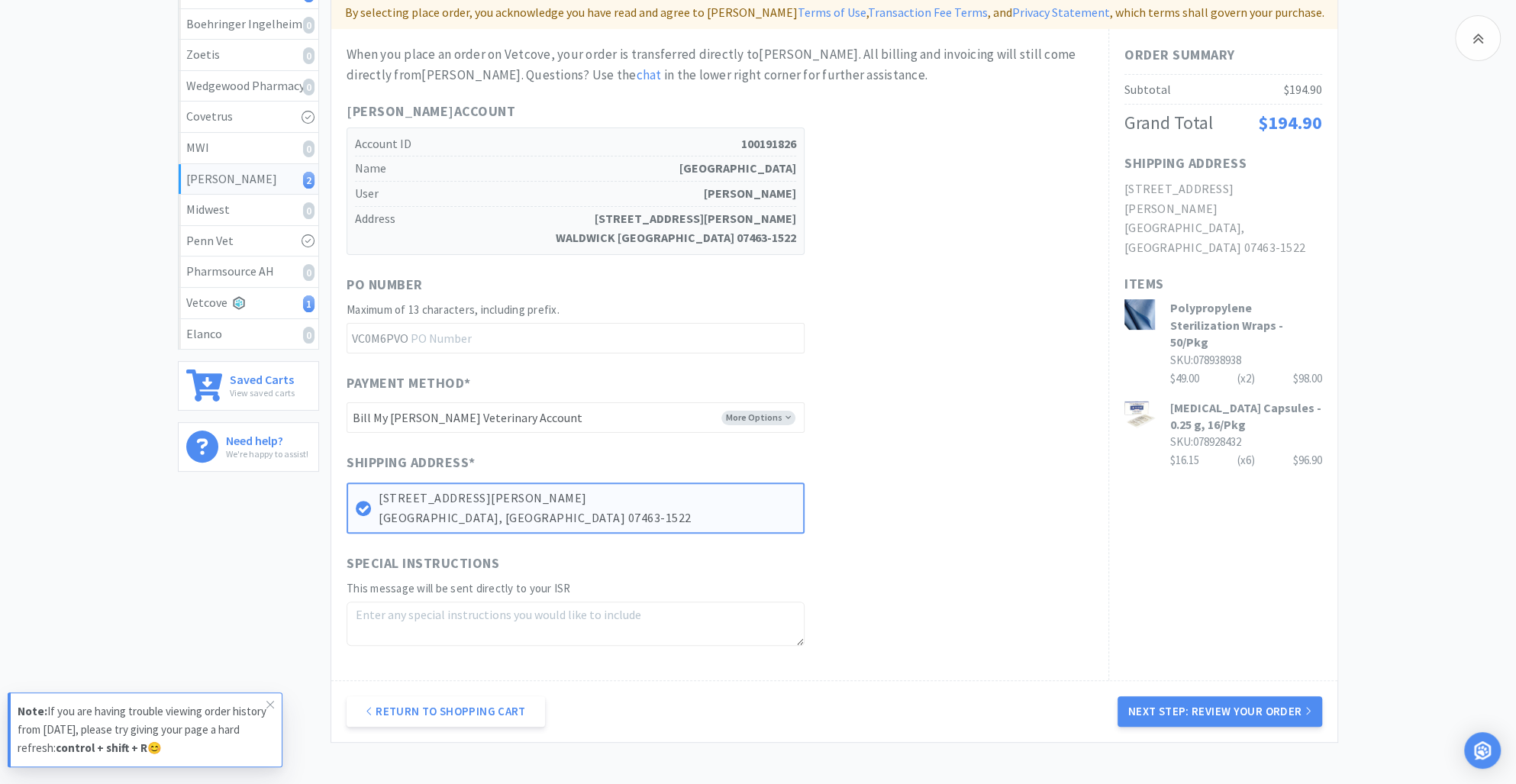
scroll to position [222, 0]
click at [1179, 702] on button "Next Step: Review Your Order" at bounding box center [1220, 712] width 205 height 31
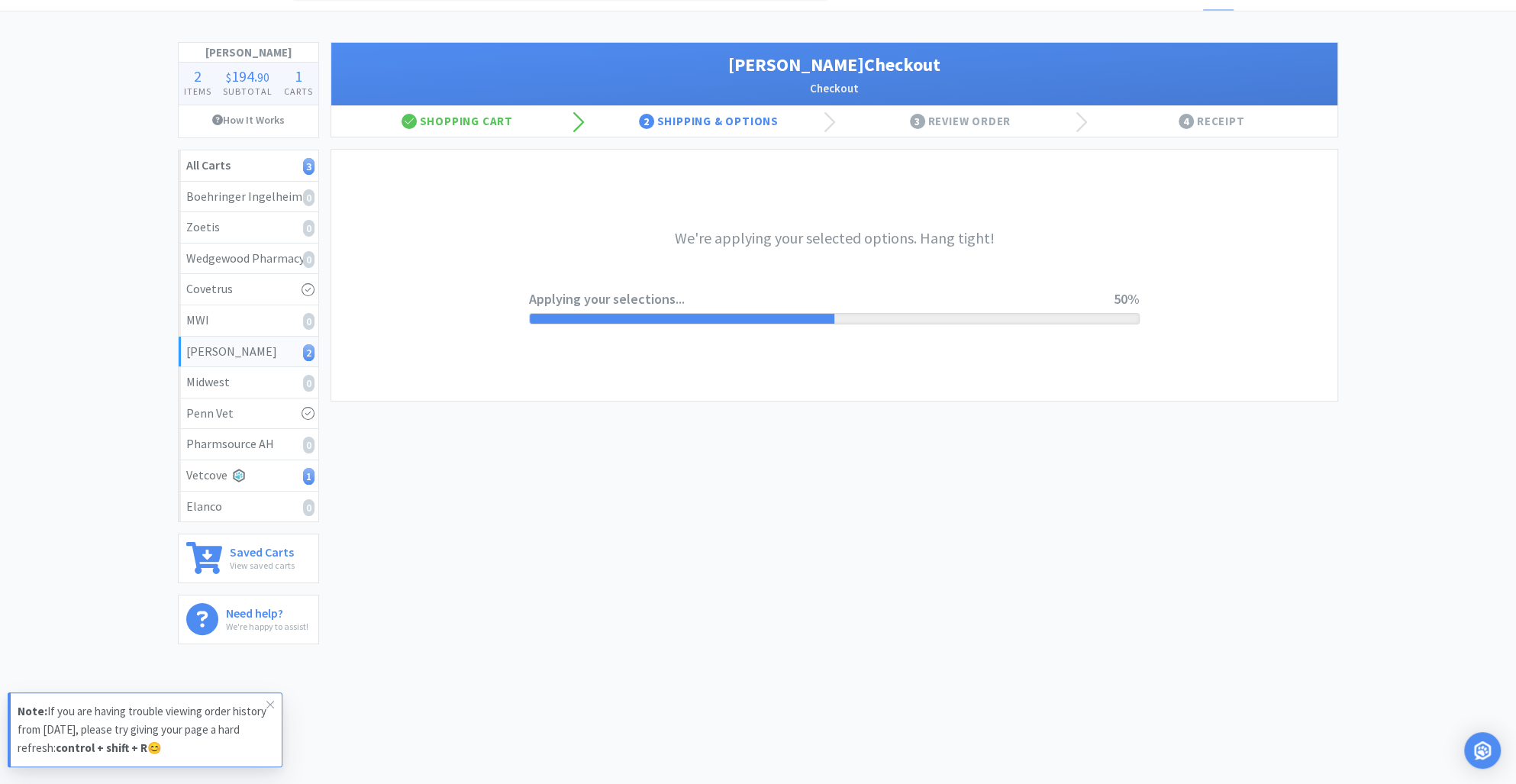
scroll to position [0, 0]
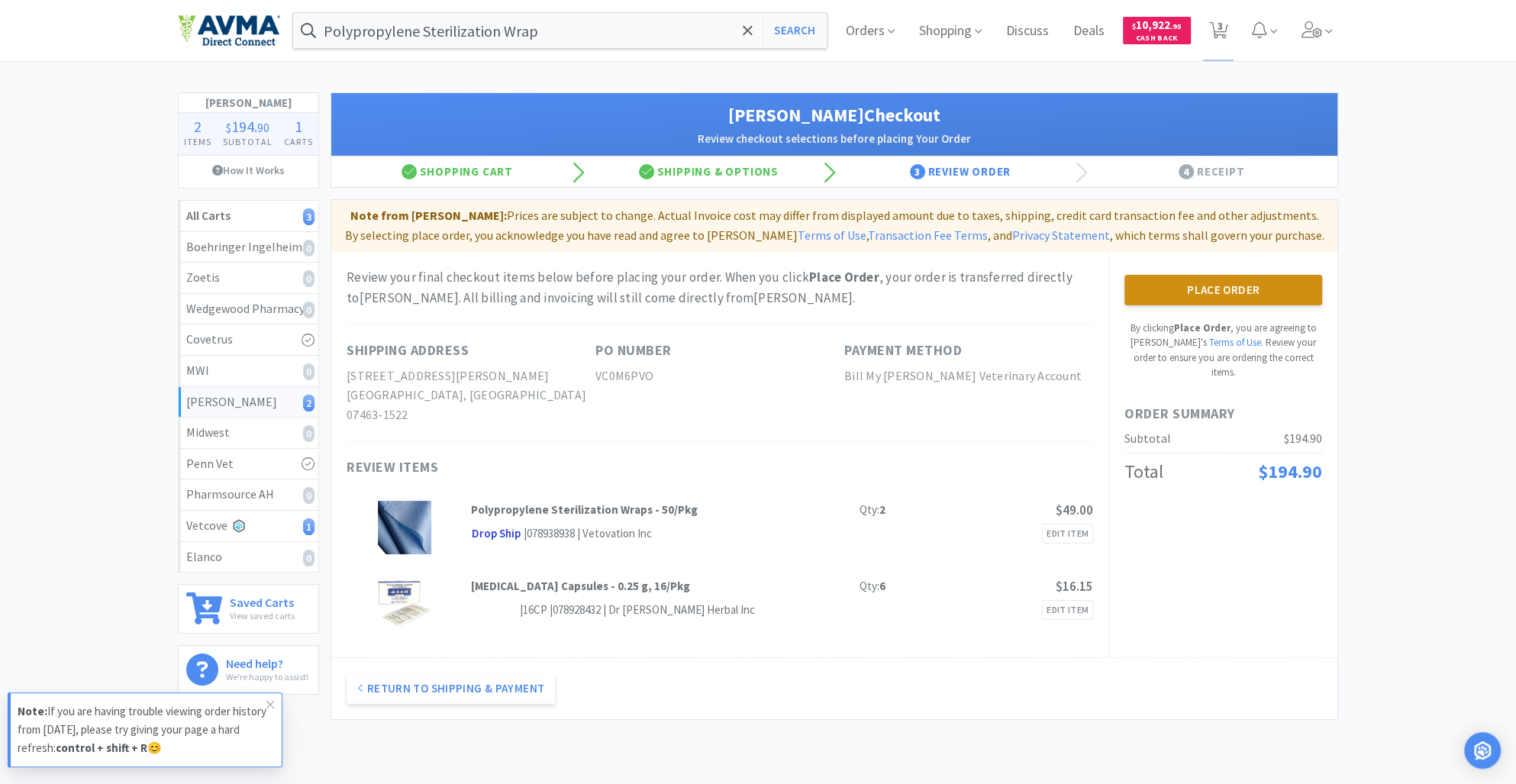
click at [1181, 293] on button "Place Order" at bounding box center [1224, 290] width 198 height 31
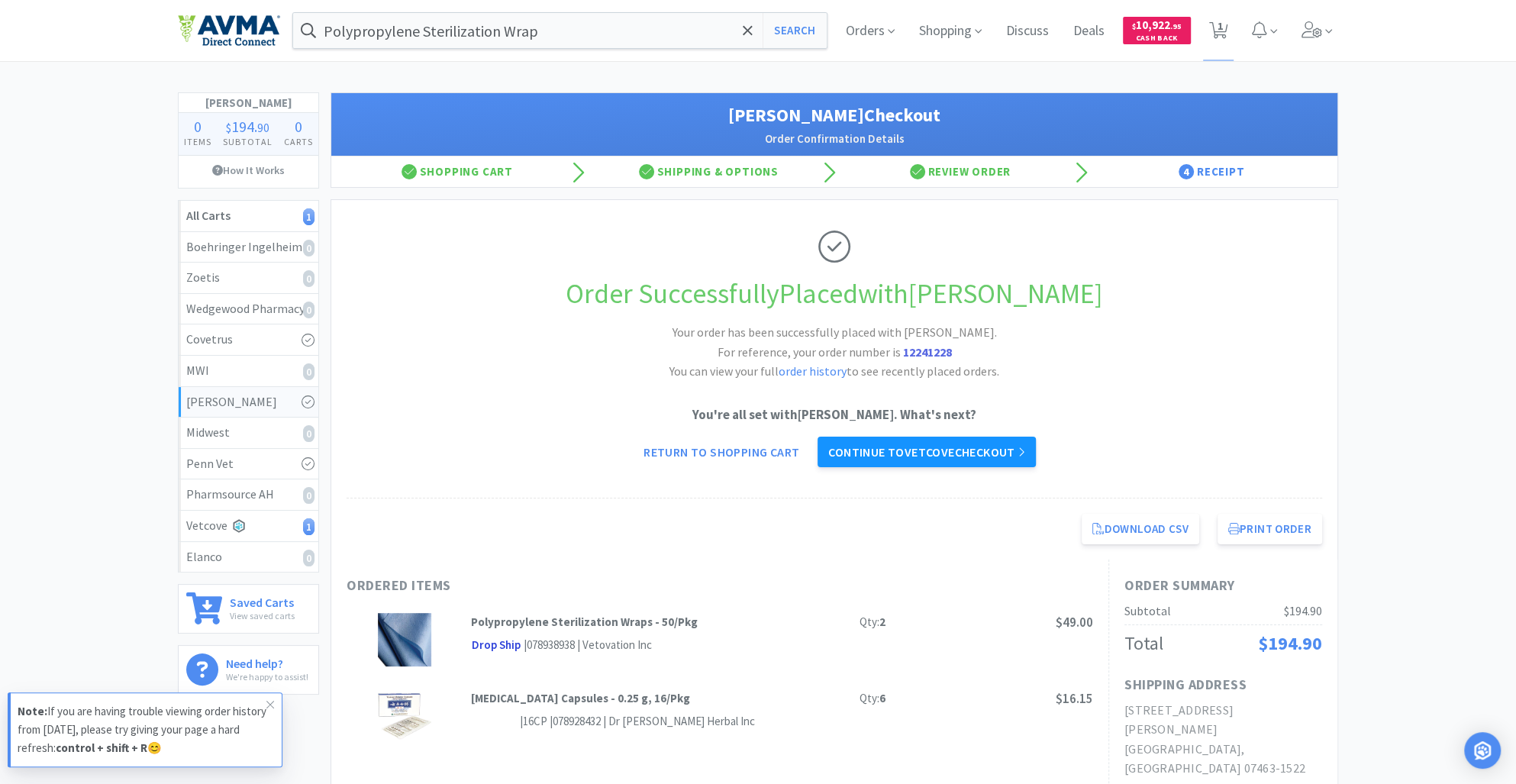
click at [957, 451] on link "Continue to Vetcove checkout" at bounding box center [927, 452] width 218 height 31
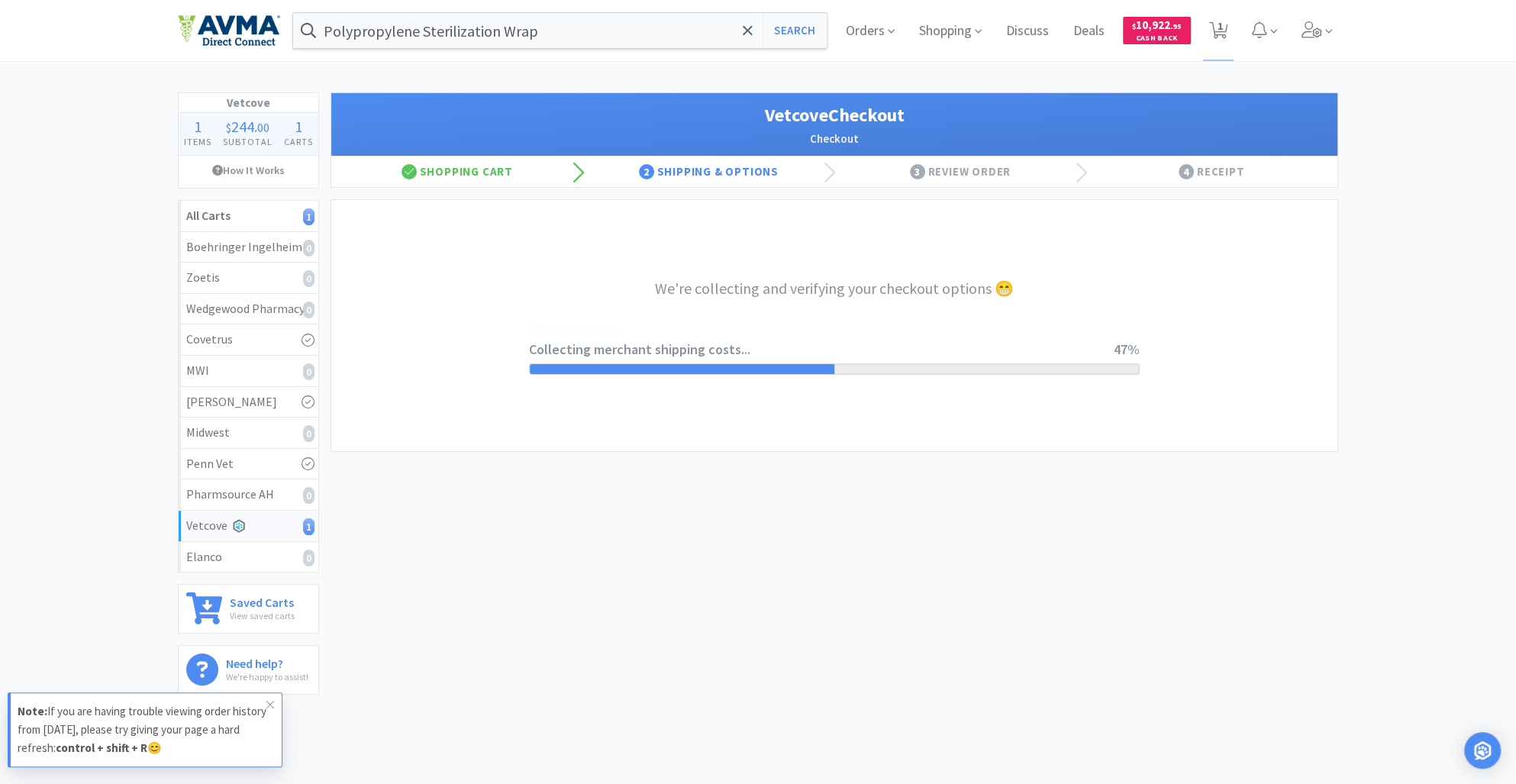
select select "2489"
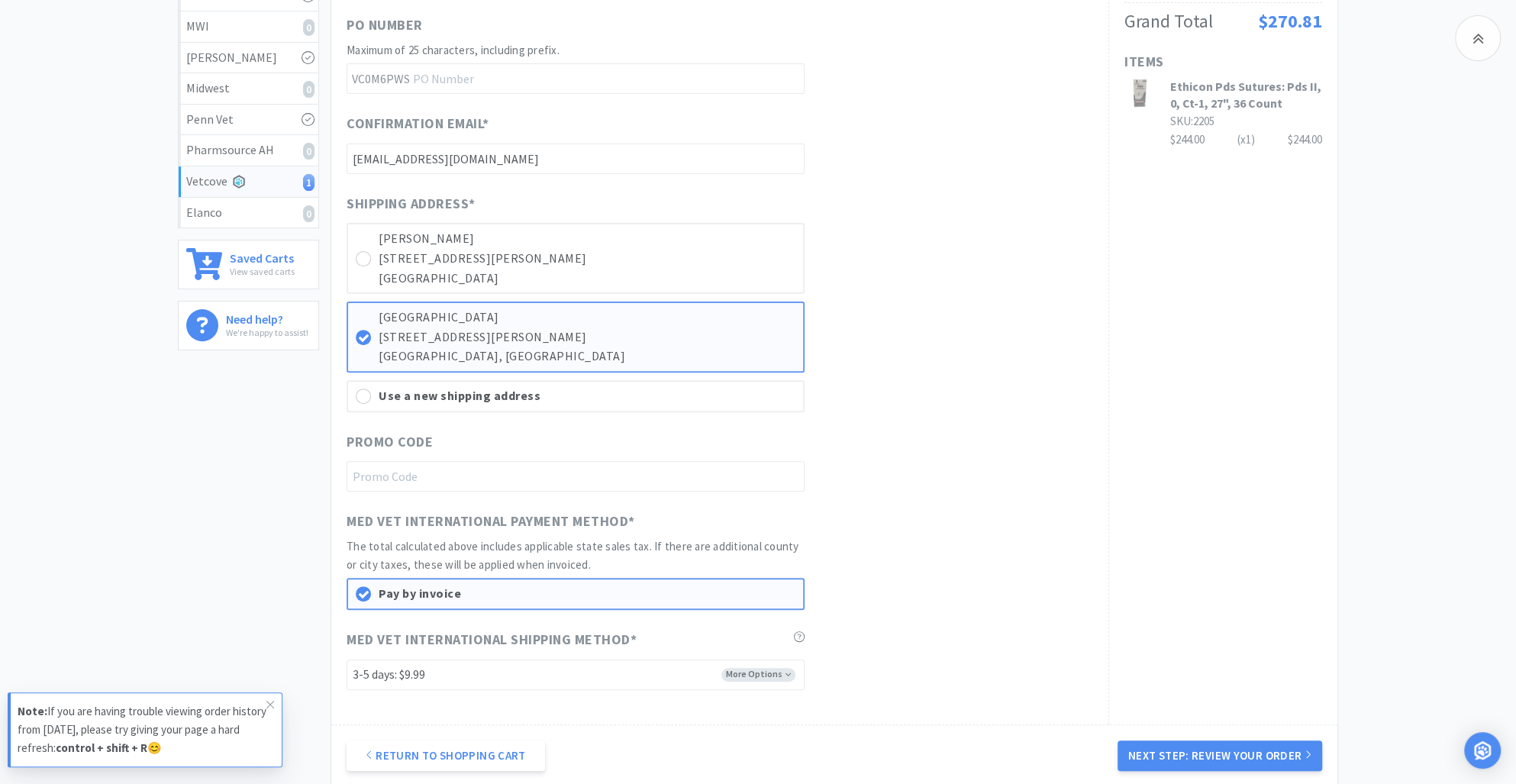
scroll to position [502, 0]
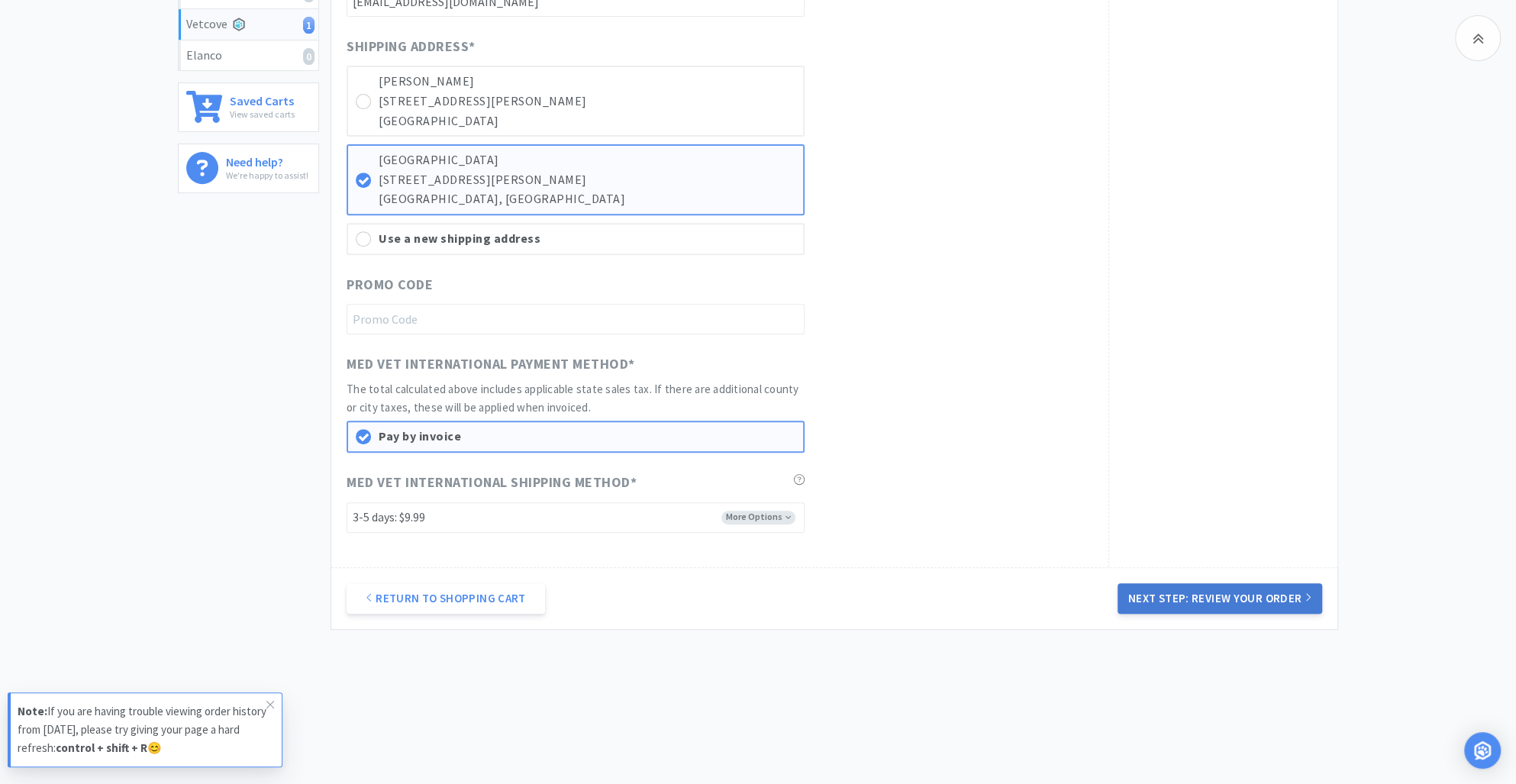
click at [1163, 599] on button "Next Step: Review Your Order" at bounding box center [1220, 598] width 205 height 31
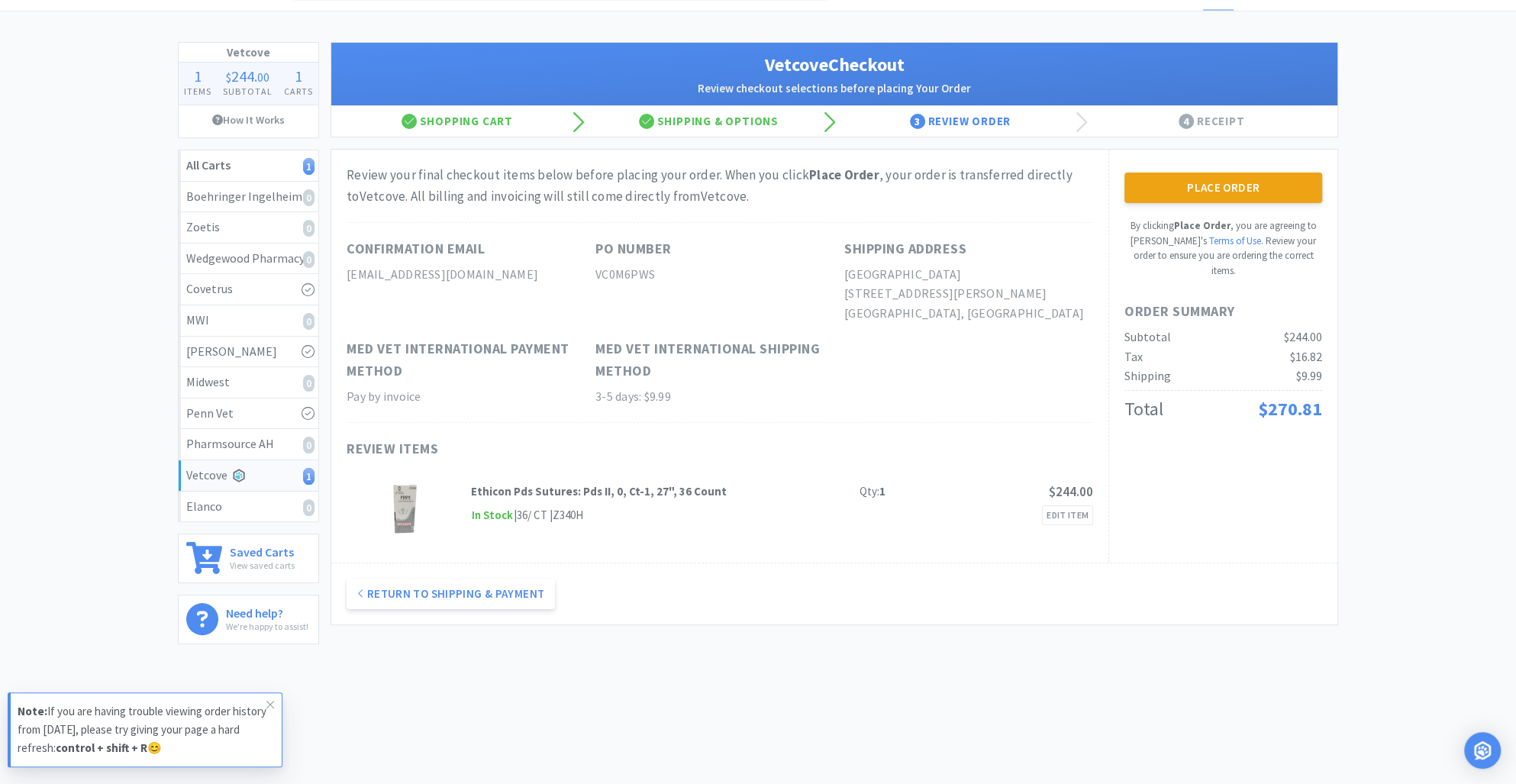
scroll to position [0, 0]
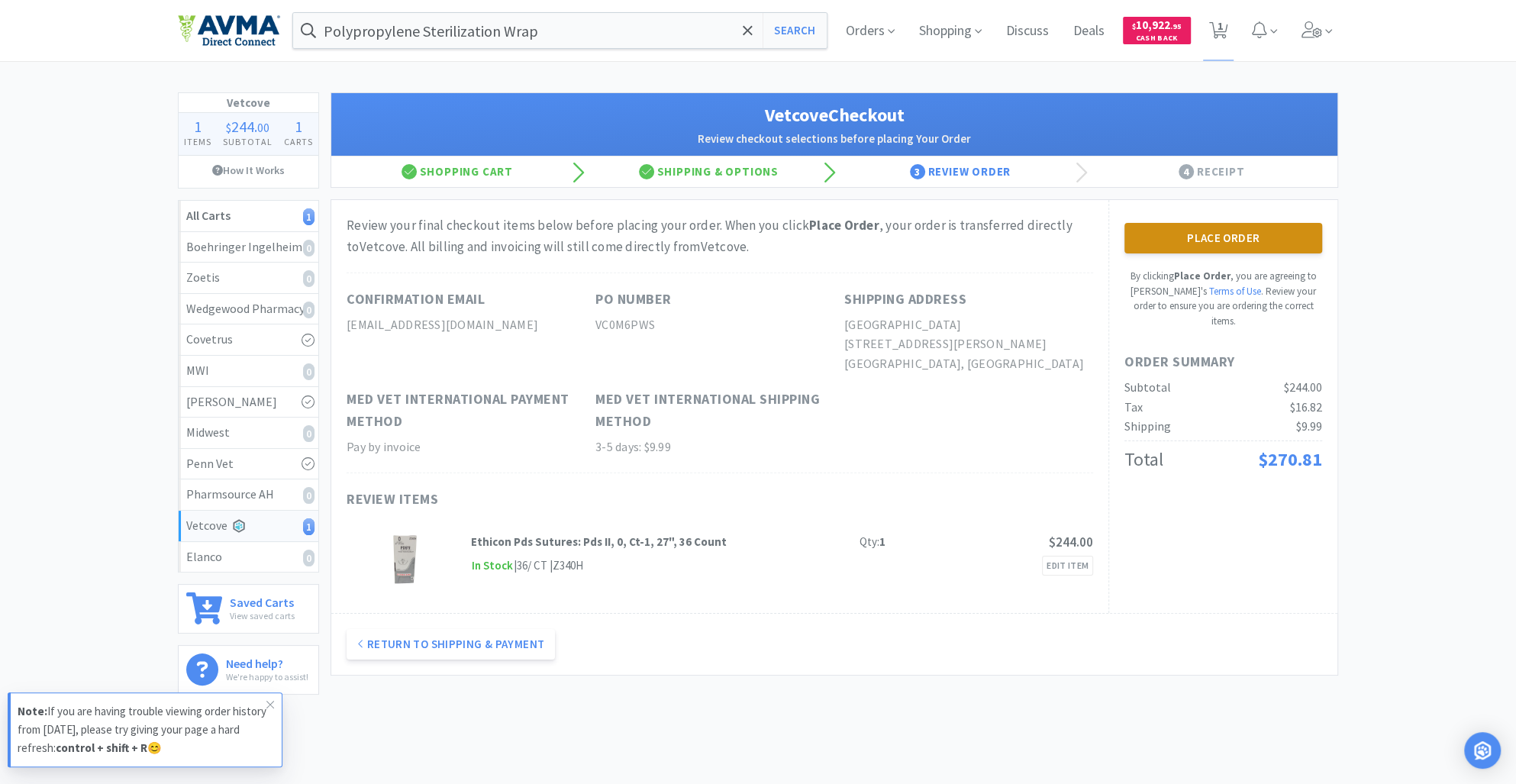
click at [1183, 241] on button "Place Order" at bounding box center [1224, 238] width 198 height 31
